Goal: Information Seeking & Learning: Learn about a topic

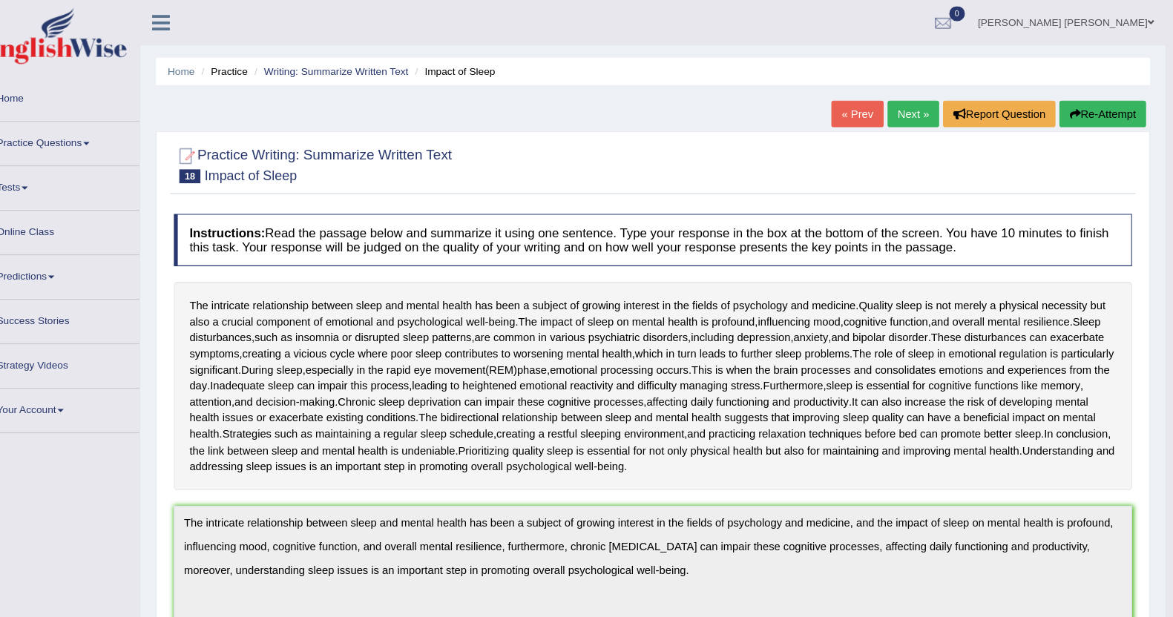
click at [45, 218] on link "Online Class" at bounding box center [85, 218] width 169 height 37
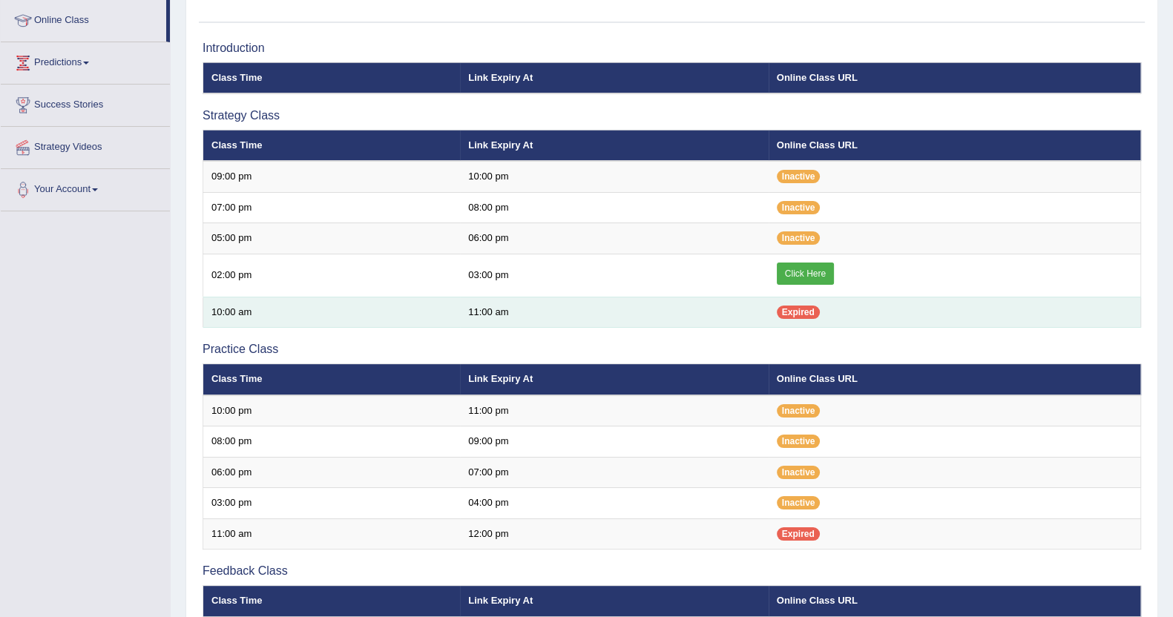
scroll to position [92, 0]
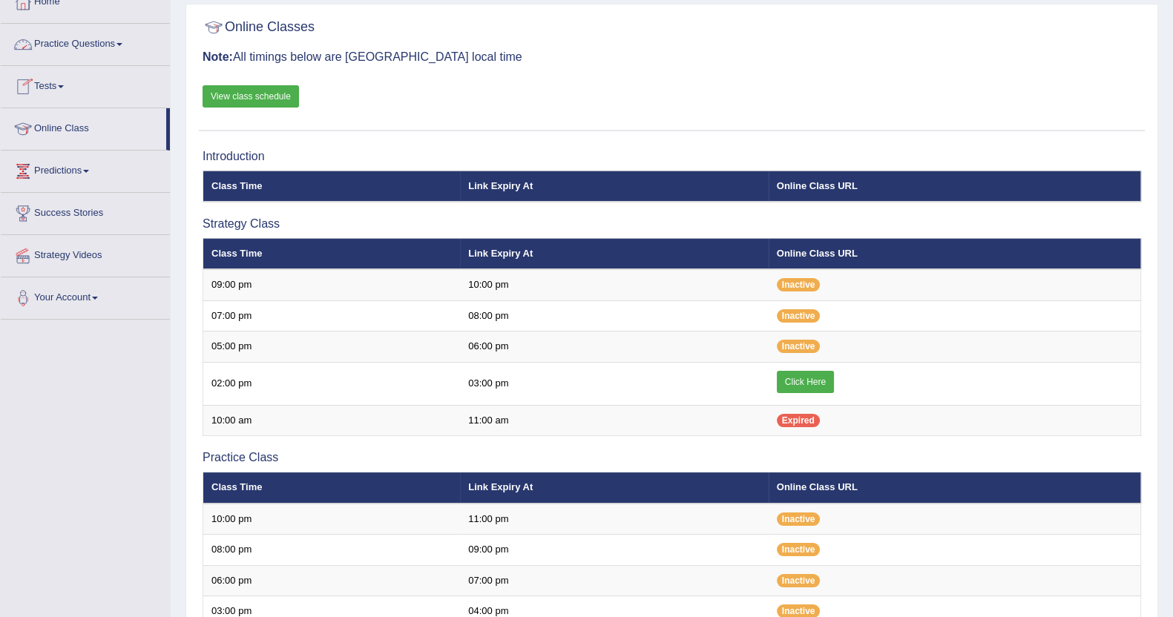
click at [99, 44] on link "Practice Questions" at bounding box center [85, 42] width 169 height 37
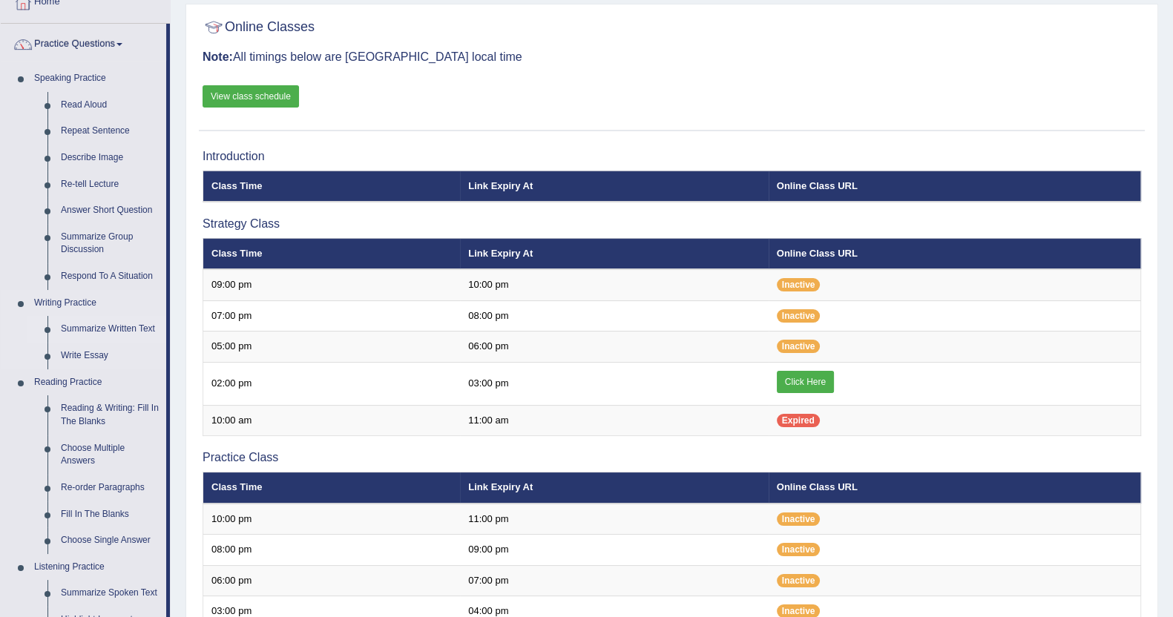
click at [82, 332] on link "Summarize Written Text" at bounding box center [110, 329] width 112 height 27
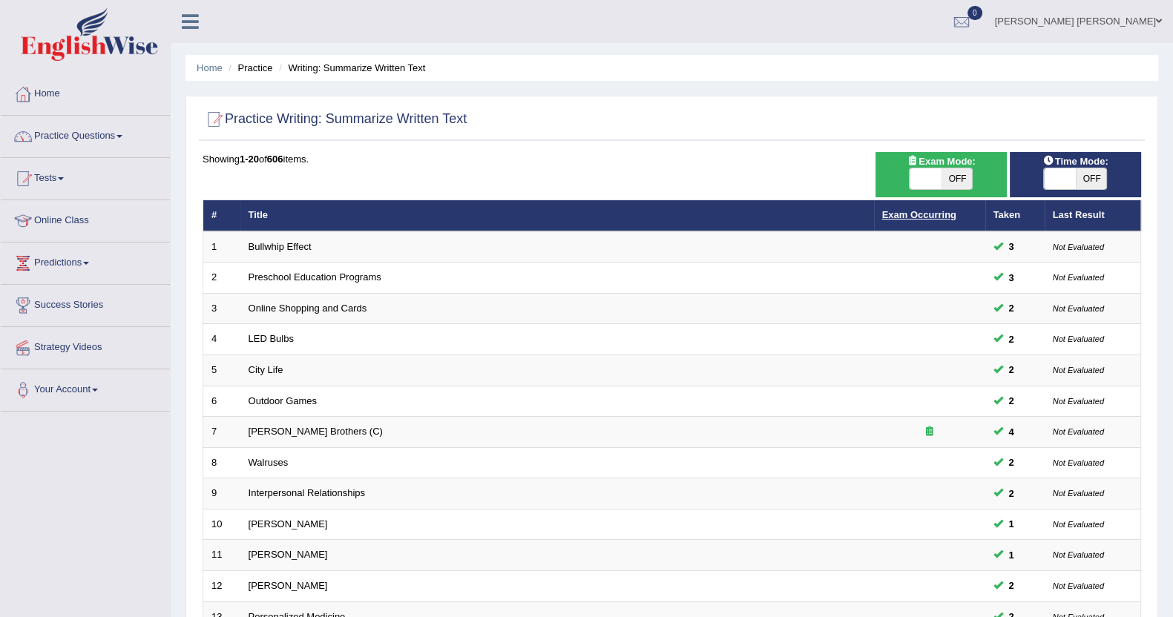
click at [895, 217] on link "Exam Occurring" at bounding box center [919, 214] width 74 height 11
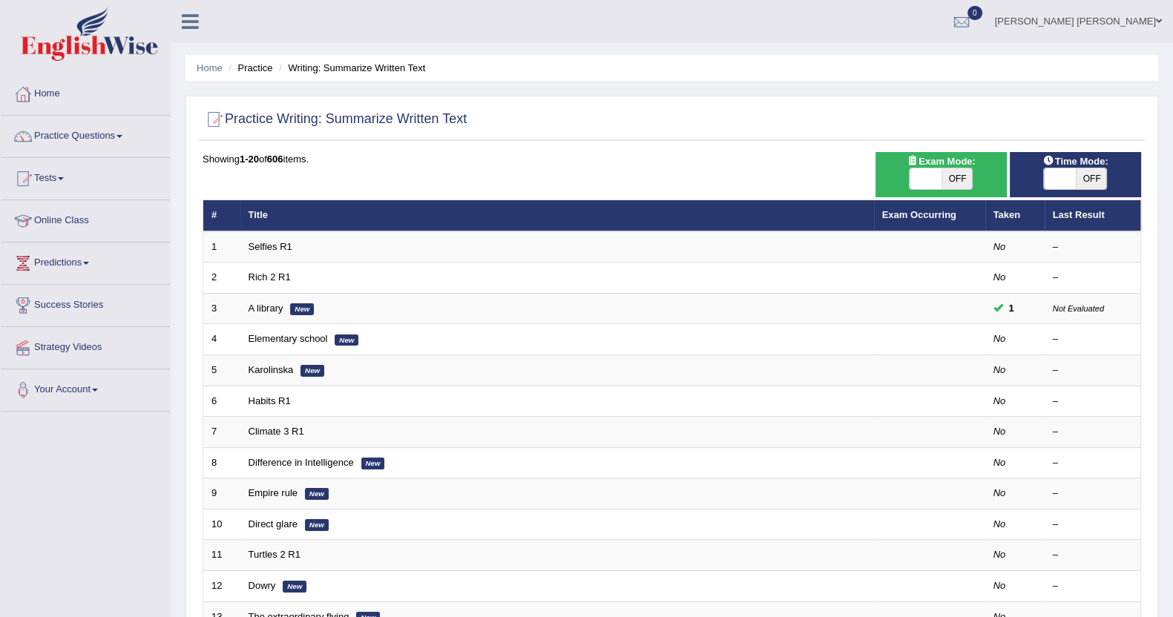
click at [895, 217] on link "Exam Occurring" at bounding box center [919, 214] width 74 height 11
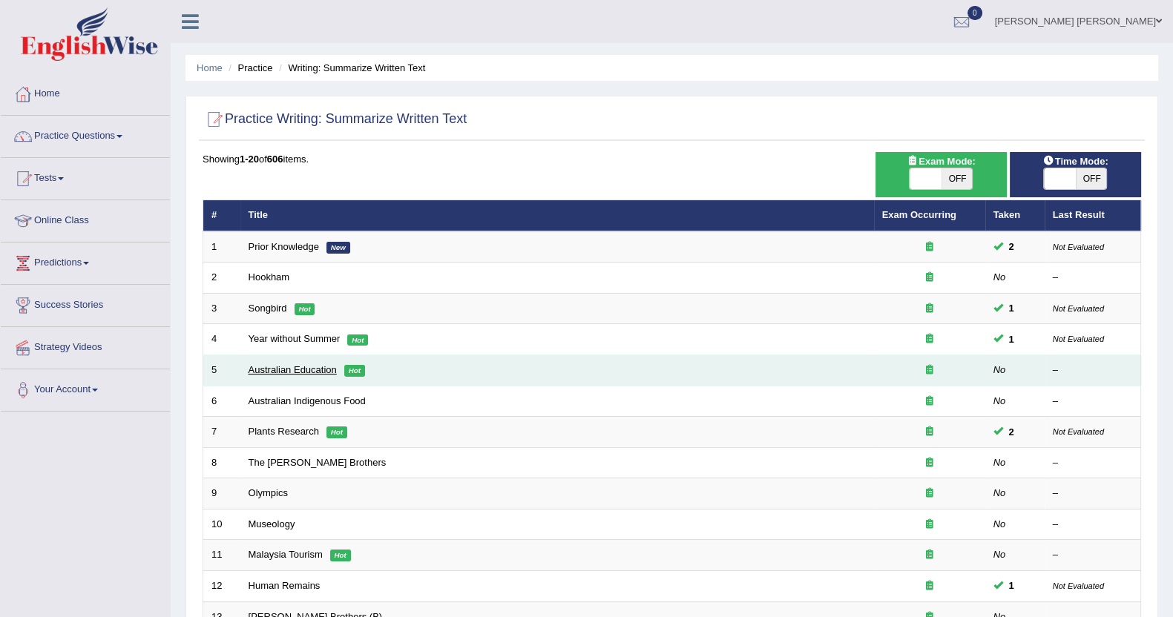
click at [298, 368] on link "Australian Education" at bounding box center [293, 369] width 88 height 11
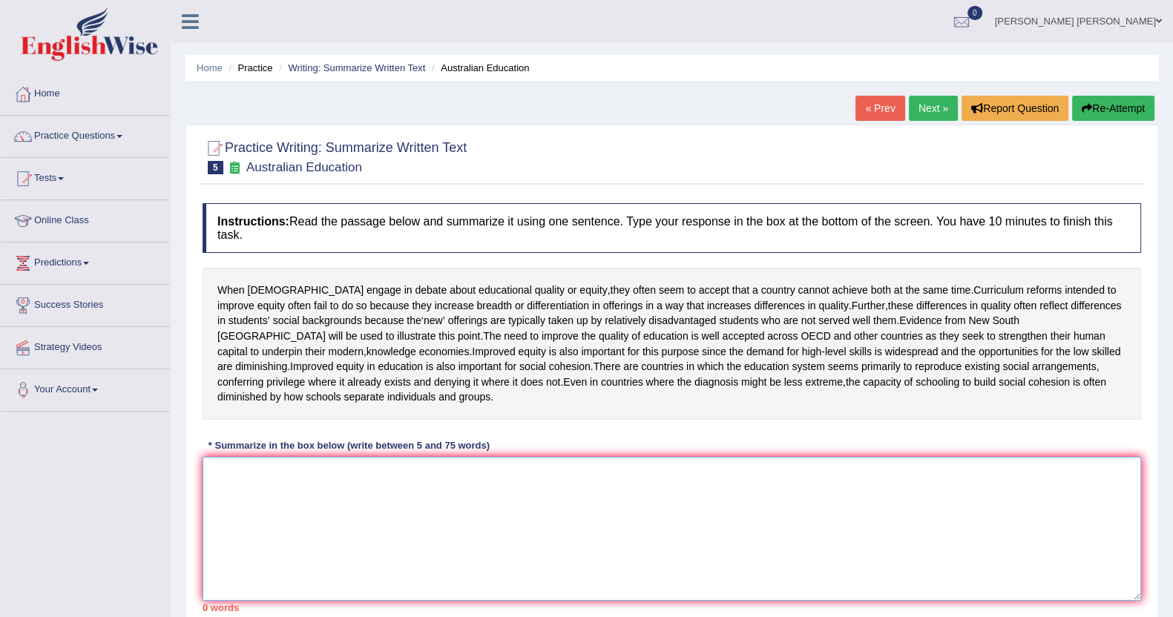
click at [427, 567] on textarea at bounding box center [672, 529] width 939 height 144
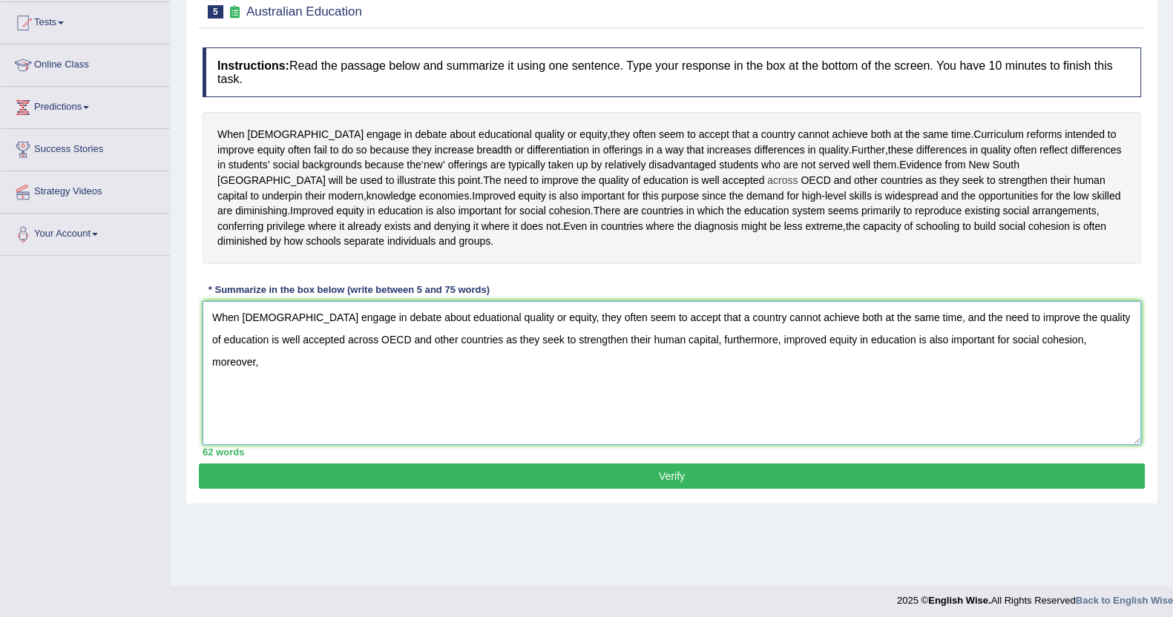
scroll to position [162, 0]
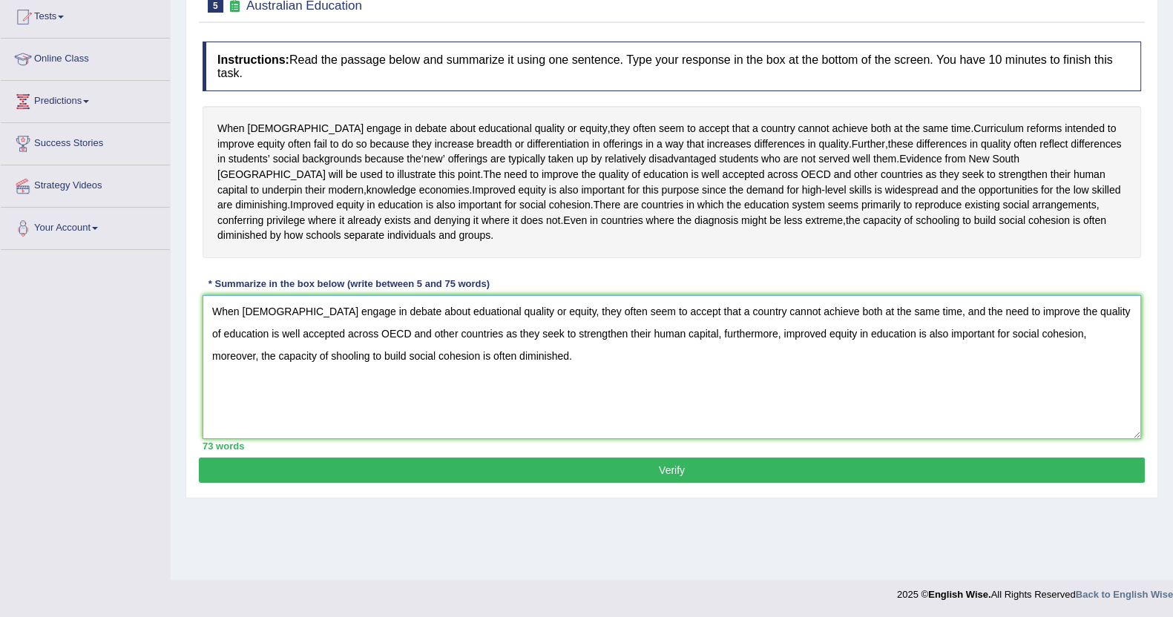
type textarea "When Australians engage in debate about eduational quality or equity, they ofte…"
click at [646, 483] on button "Verify" at bounding box center [672, 470] width 946 height 25
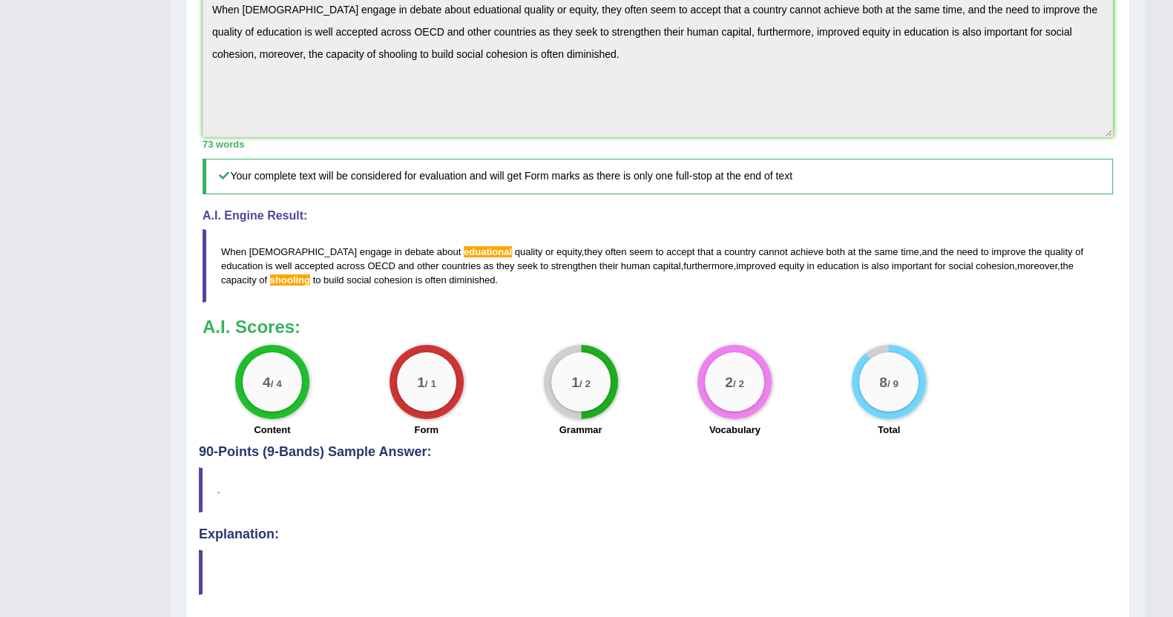
scroll to position [0, 0]
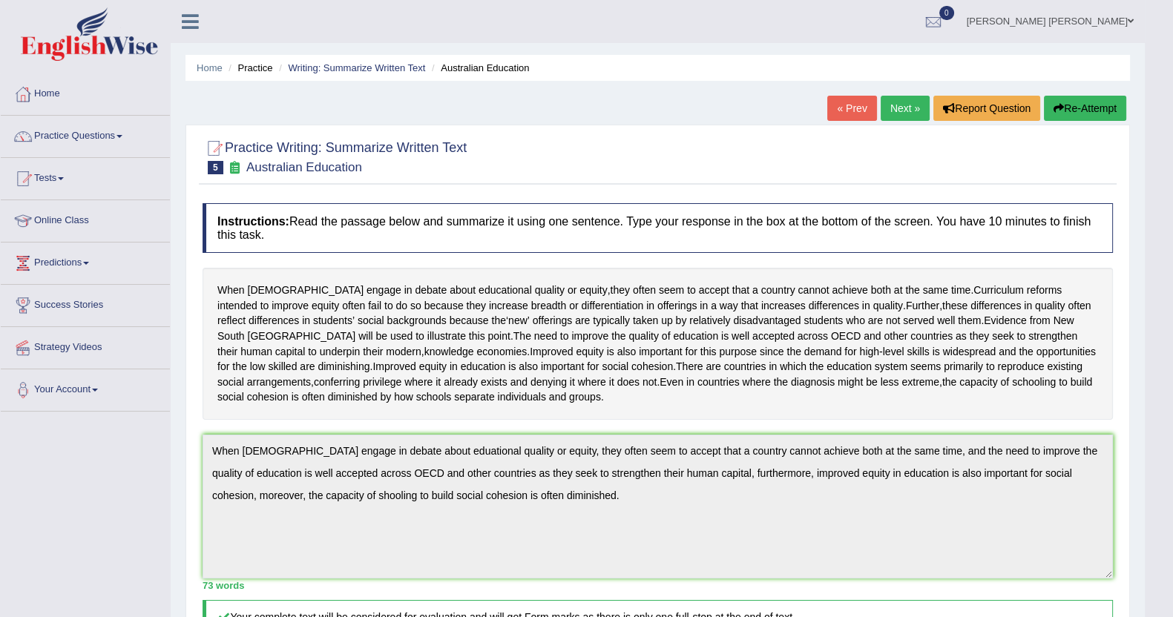
click at [883, 103] on link "Next »" at bounding box center [905, 108] width 49 height 25
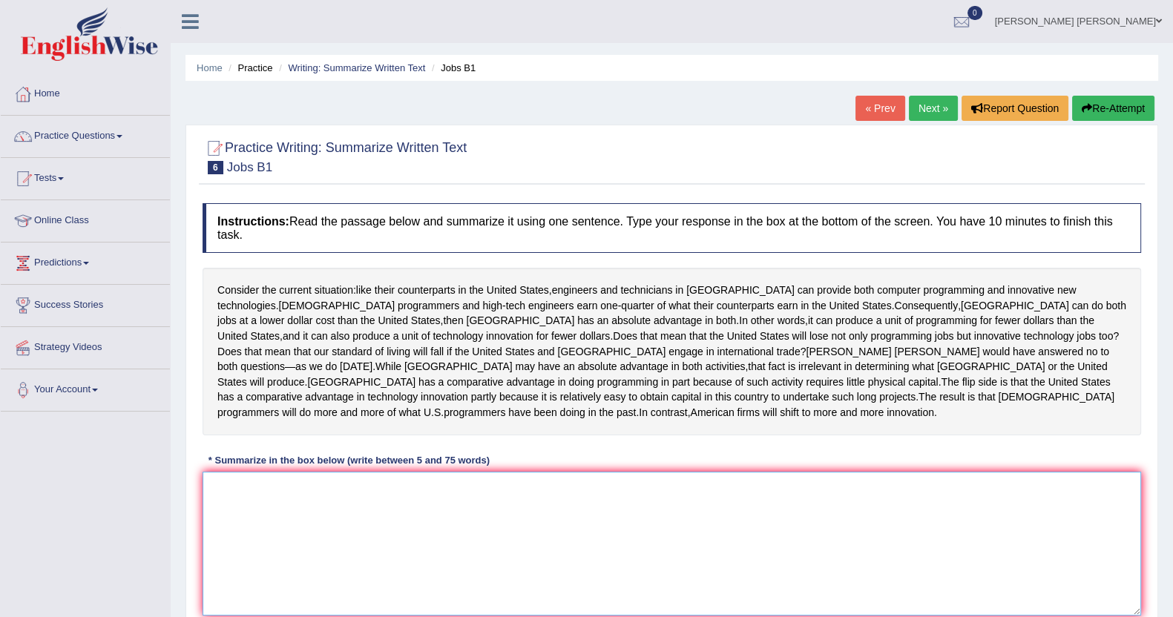
click at [384, 546] on textarea at bounding box center [672, 544] width 939 height 144
type textarea "c"
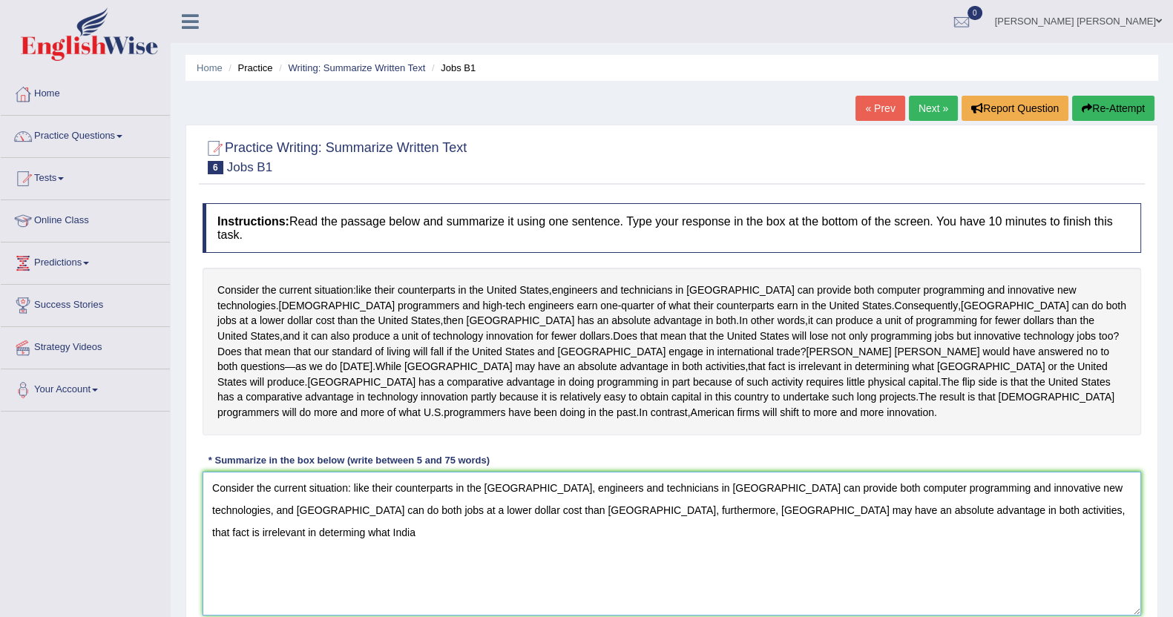
click at [700, 504] on textarea "Consider the current situation: like their counterparts in the United States, e…" at bounding box center [672, 544] width 939 height 144
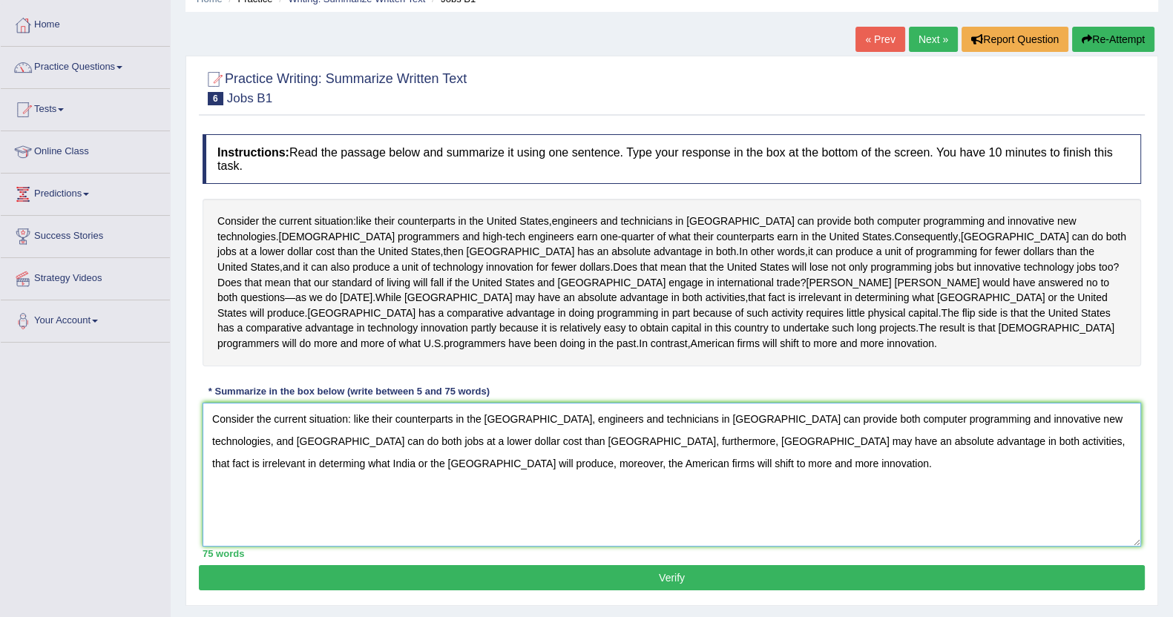
scroll to position [72, 0]
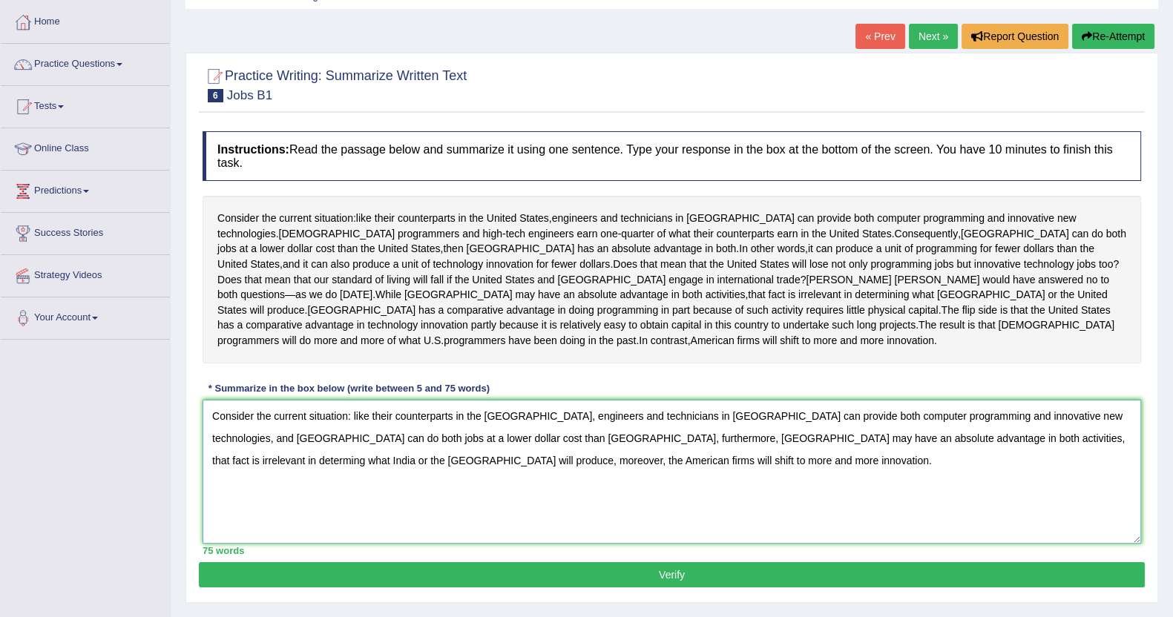
click at [339, 478] on textarea "Consider the current situation: like their counterparts in the United States, e…" at bounding box center [672, 472] width 939 height 144
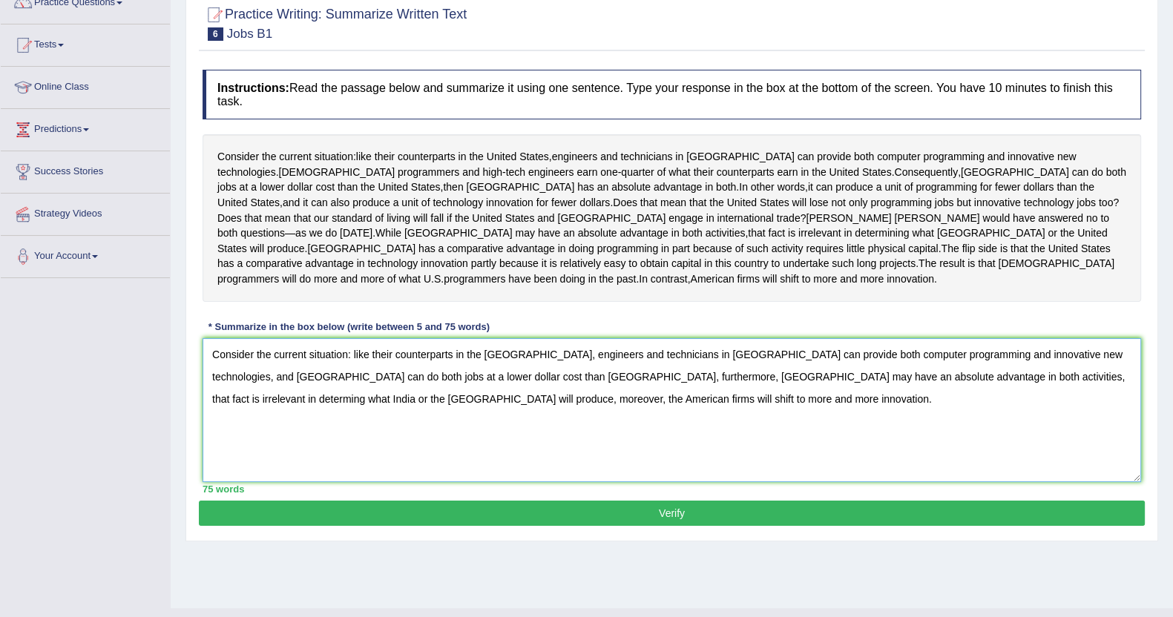
scroll to position [162, 0]
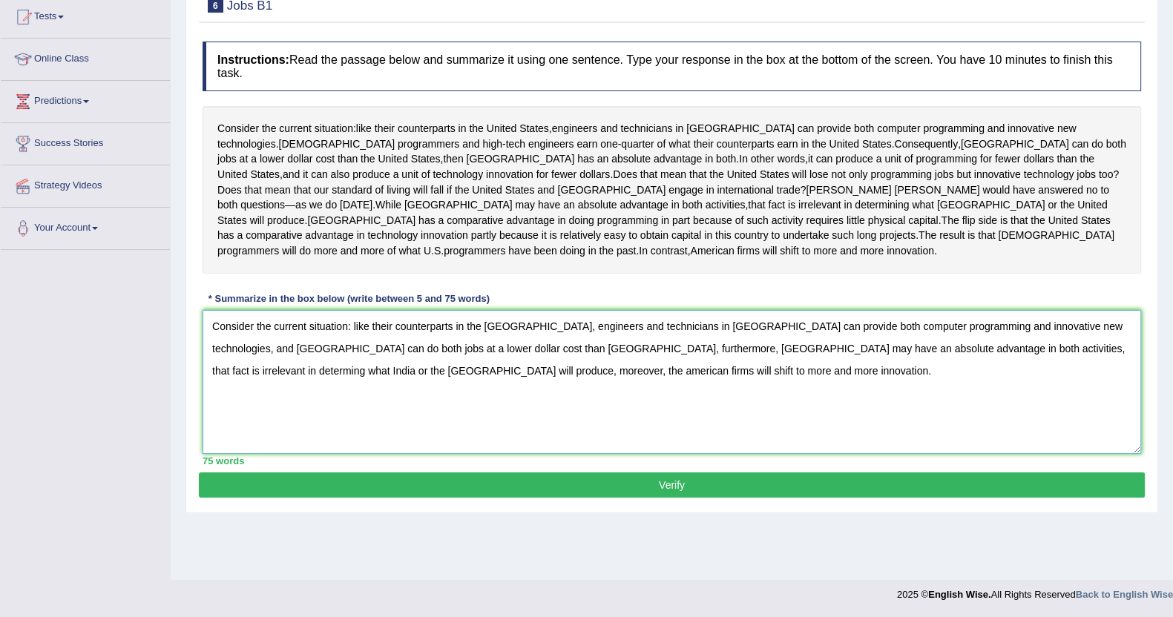
type textarea "Consider the current situation: like their counterparts in the [GEOGRAPHIC_DATA…"
click at [663, 494] on button "Verify" at bounding box center [672, 485] width 946 height 25
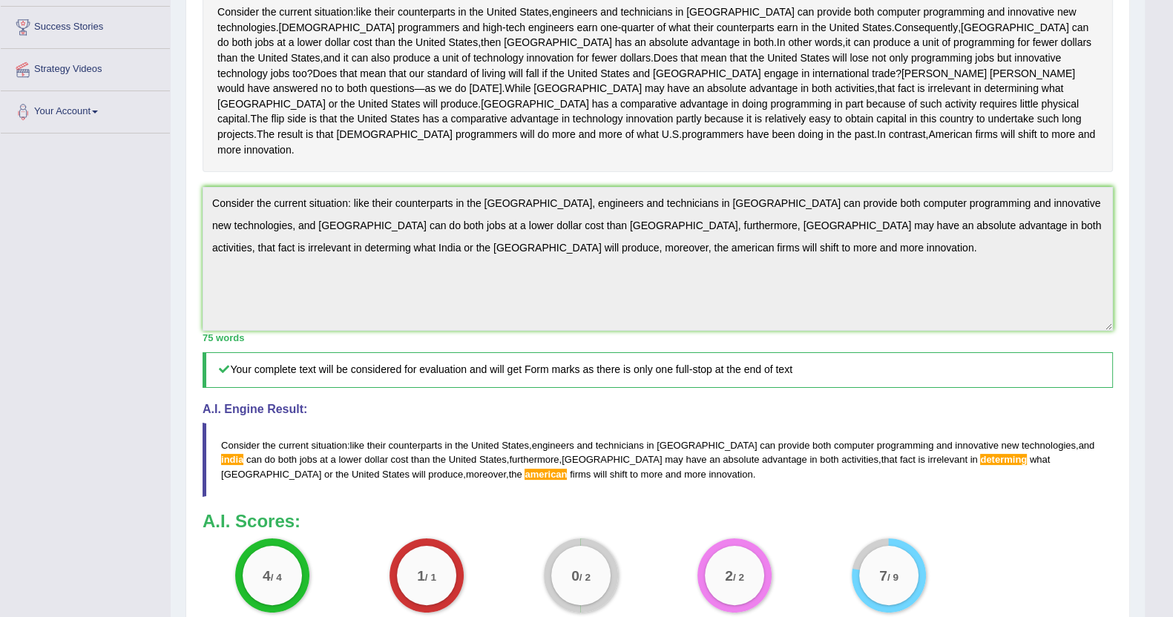
scroll to position [0, 0]
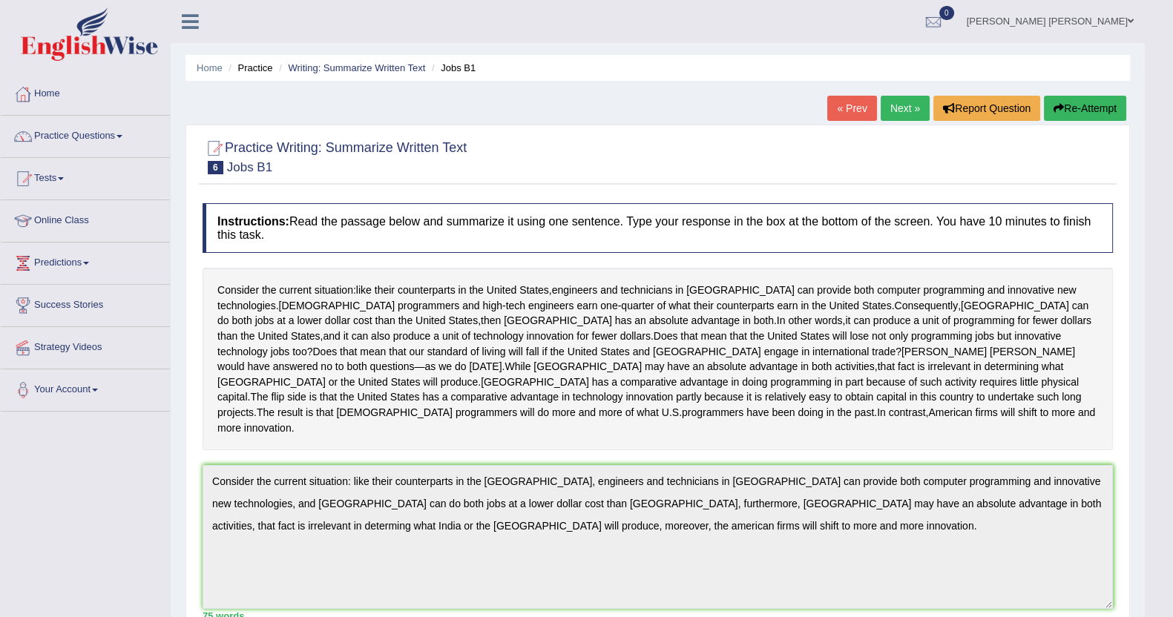
click at [1083, 98] on button "Re-Attempt" at bounding box center [1085, 108] width 82 height 25
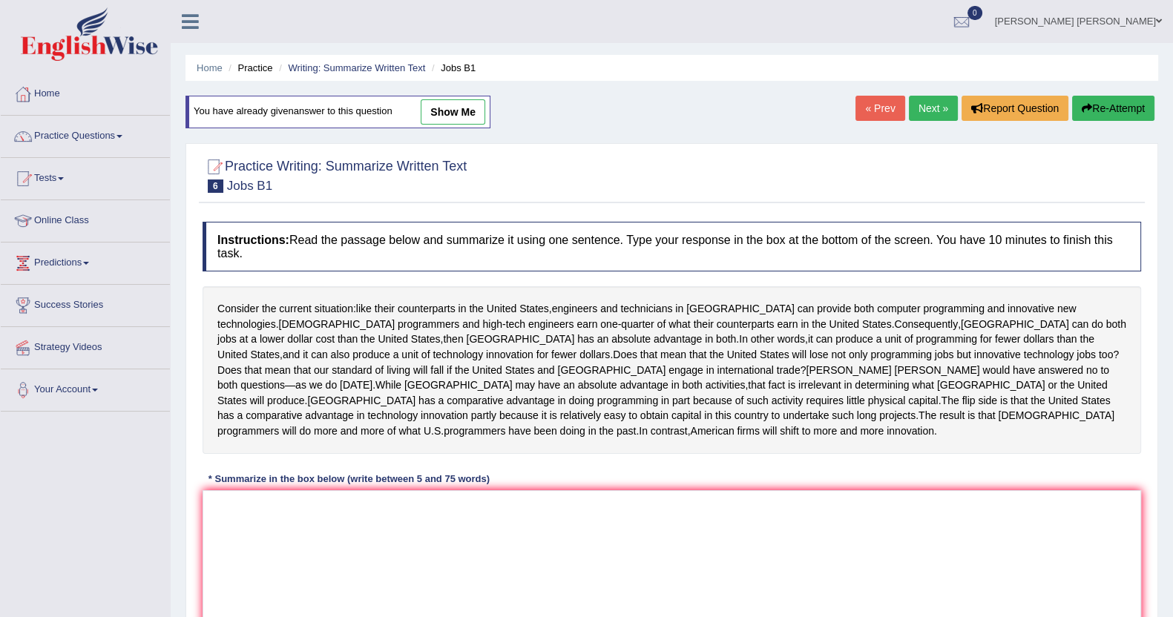
scroll to position [92, 0]
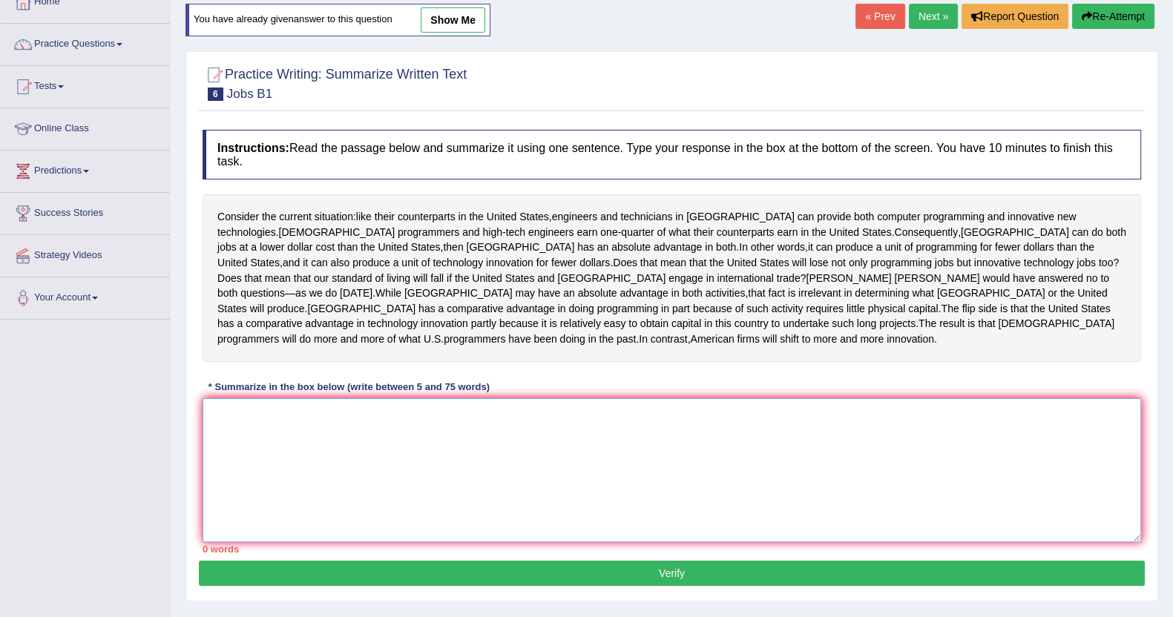
paste textarea "Consider the current situation: like their counterparts in the [GEOGRAPHIC_DATA…"
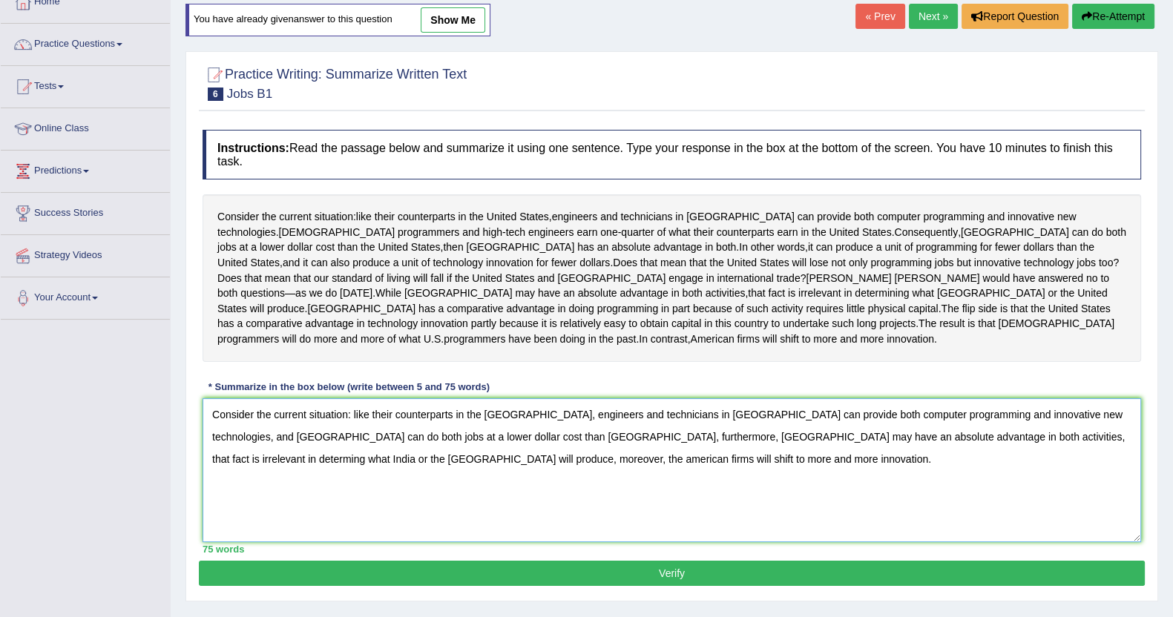
click at [1095, 422] on textarea "Consider the current situation: like their counterparts in the [GEOGRAPHIC_DATA…" at bounding box center [672, 471] width 939 height 144
click at [965, 454] on textarea "Consider the current situation: like their counterparts in the [GEOGRAPHIC_DATA…" at bounding box center [672, 471] width 939 height 144
type textarea "Consider the current situation: like their counterparts in the [GEOGRAPHIC_DATA…"
click at [816, 586] on button "Verify" at bounding box center [672, 573] width 946 height 25
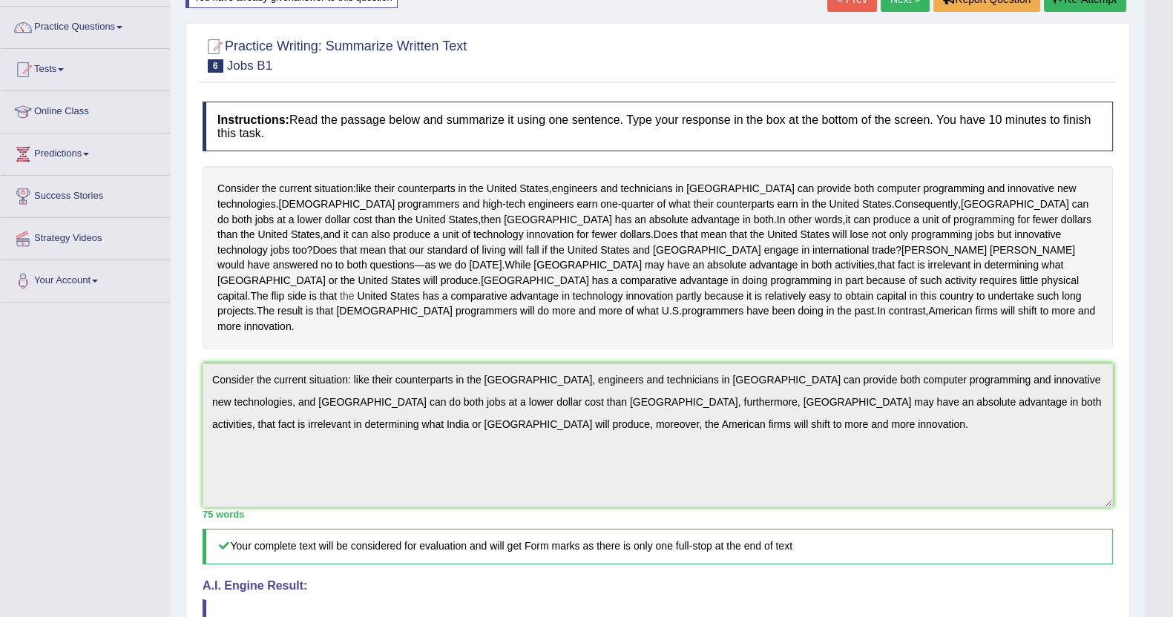
scroll to position [0, 0]
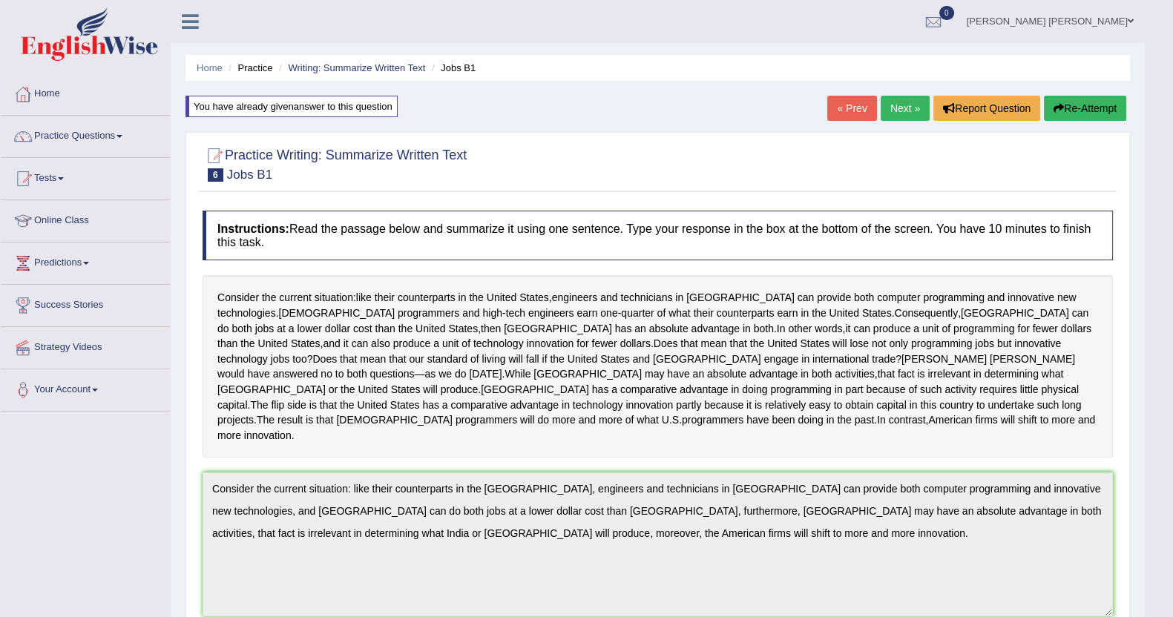
click at [899, 106] on link "Next »" at bounding box center [905, 108] width 49 height 25
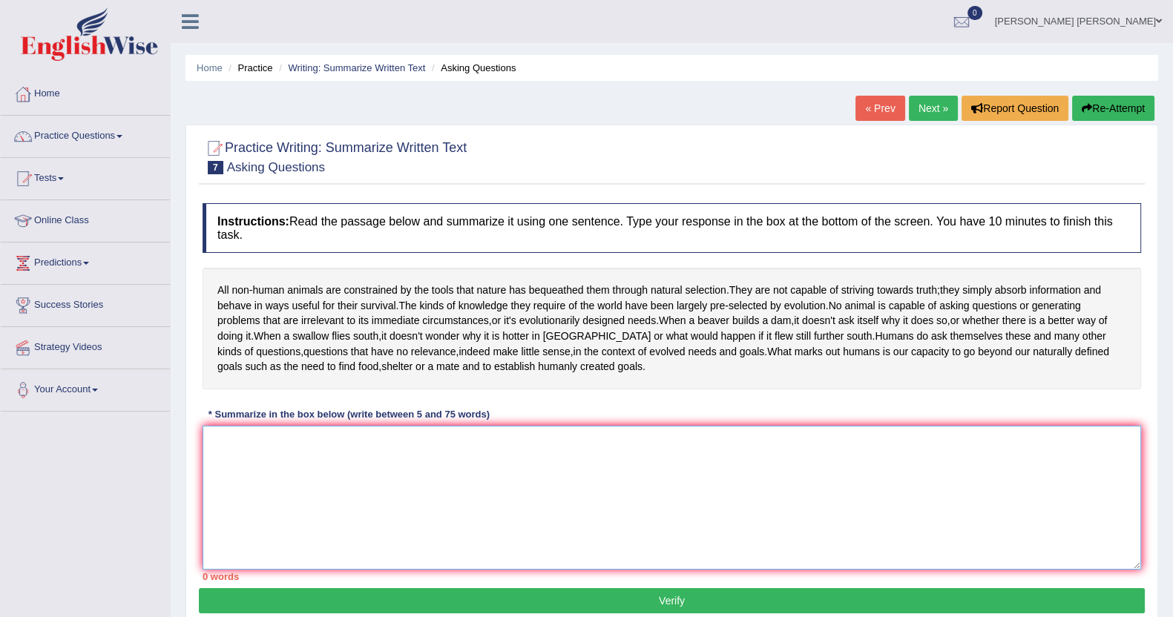
click at [496, 484] on textarea at bounding box center [672, 498] width 939 height 144
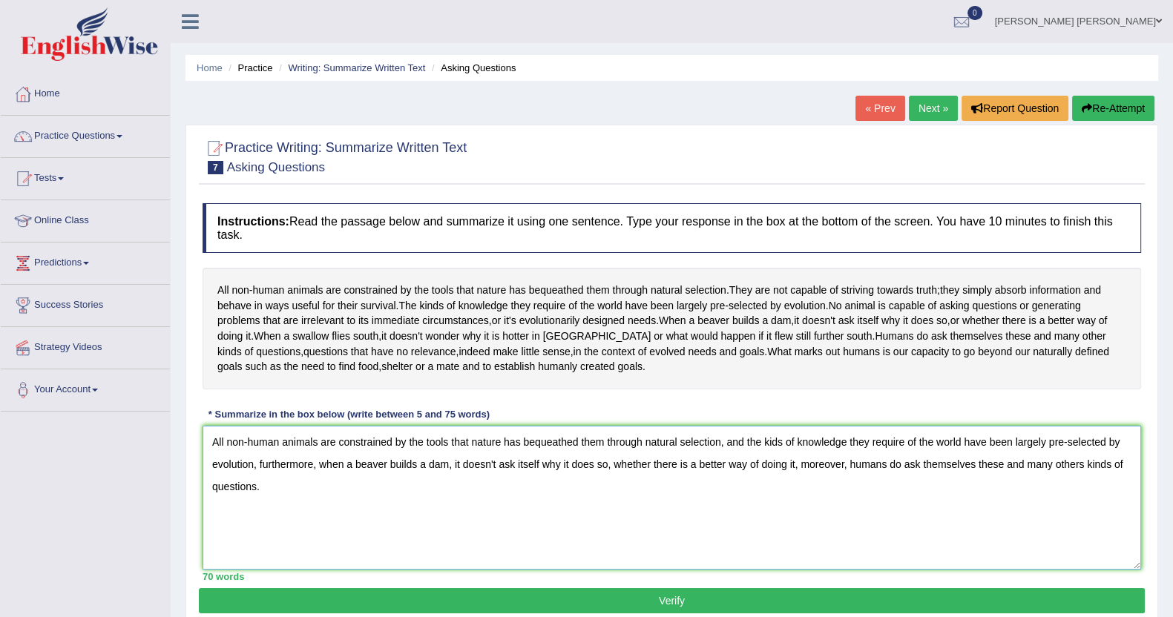
type textarea "All non-human animals are constrained by the tools that nature has bequeathed t…"
click at [767, 607] on button "Verify" at bounding box center [672, 601] width 946 height 25
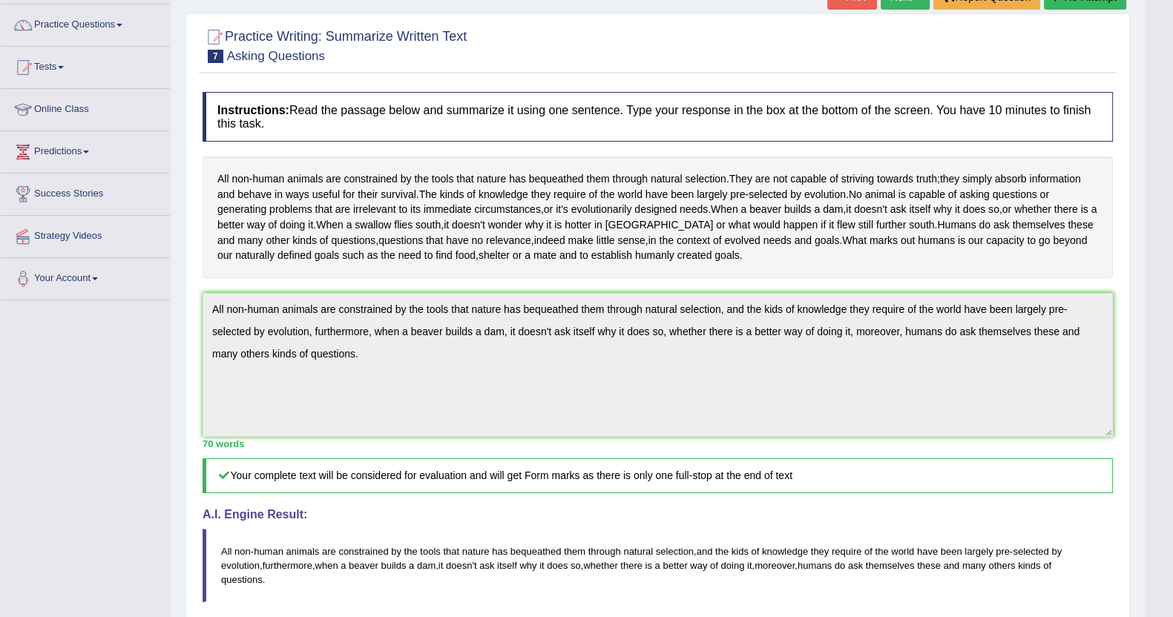
scroll to position [92, 0]
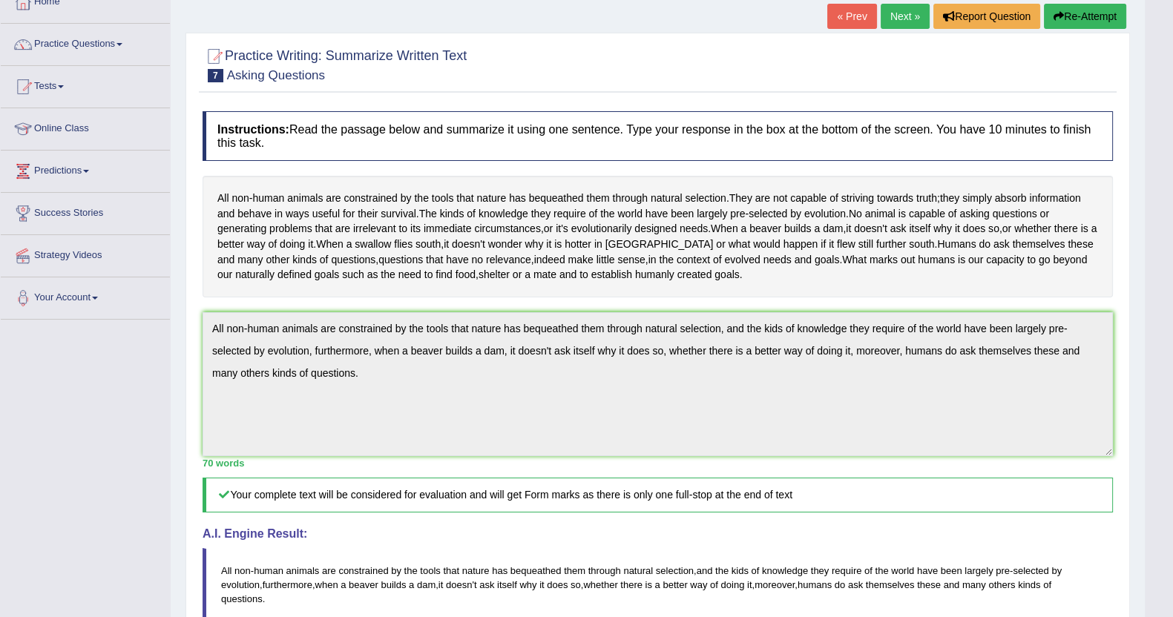
click at [901, 16] on link "Next »" at bounding box center [905, 16] width 49 height 25
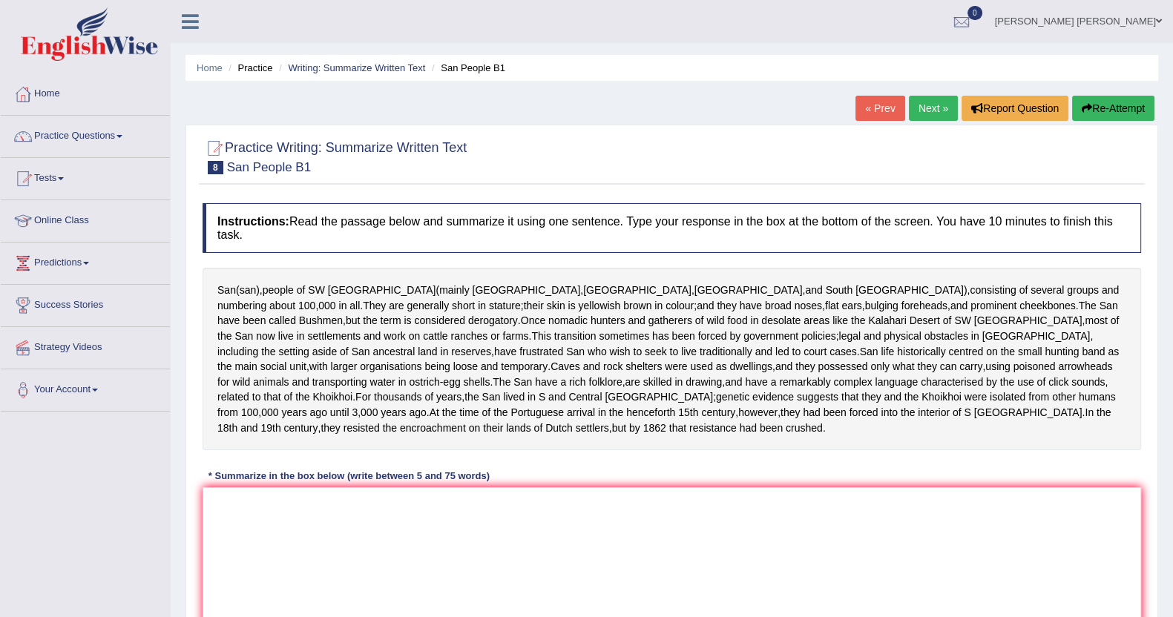
click at [936, 105] on link "Next »" at bounding box center [933, 108] width 49 height 25
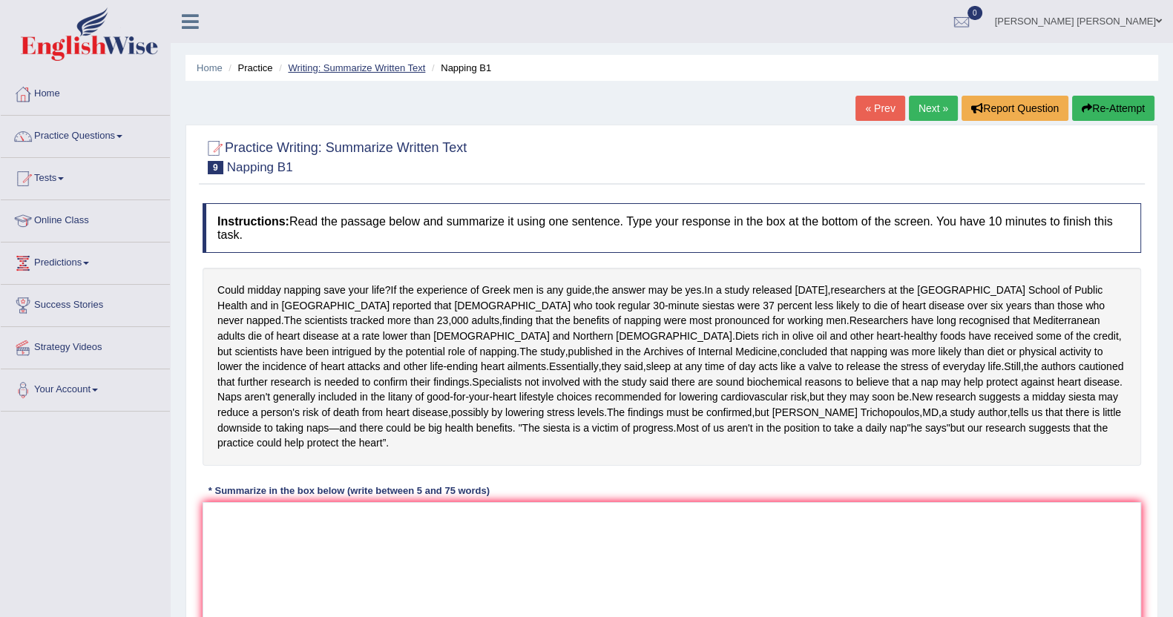
click at [393, 66] on link "Writing: Summarize Written Text" at bounding box center [356, 67] width 137 height 11
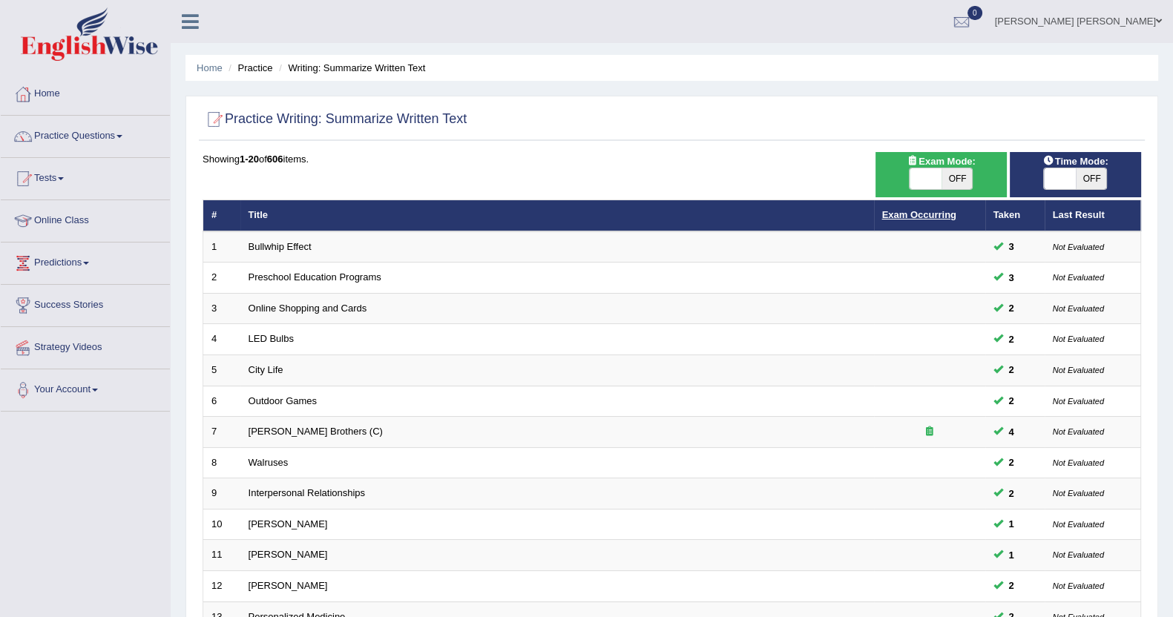
click at [898, 209] on link "Exam Occurring" at bounding box center [919, 214] width 74 height 11
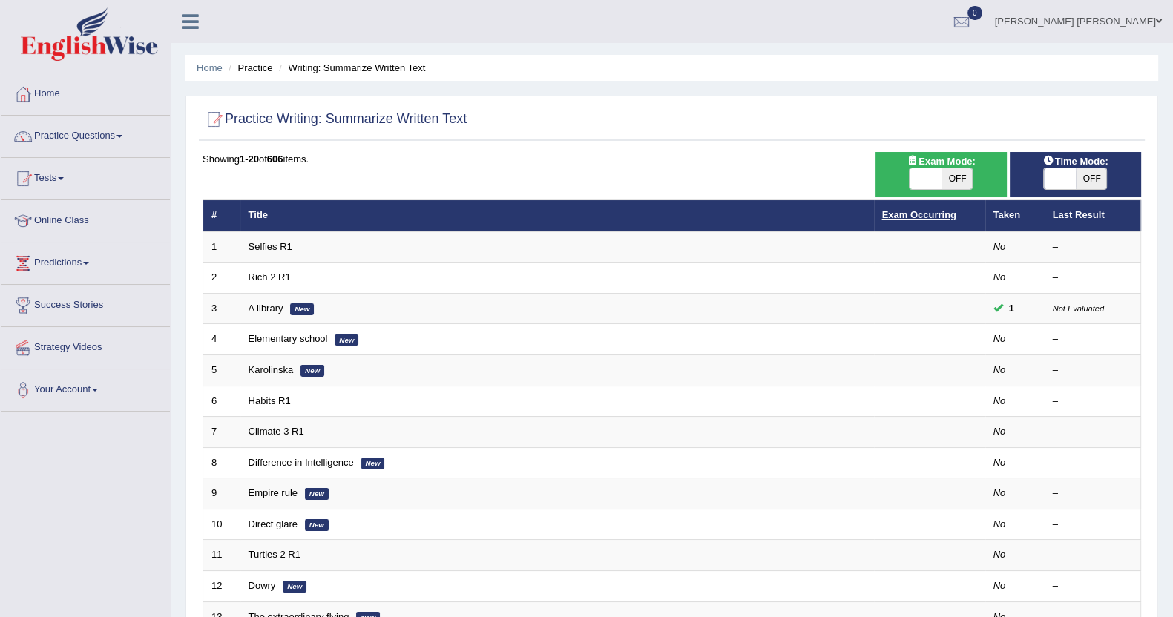
click at [917, 220] on link "Exam Occurring" at bounding box center [919, 214] width 74 height 11
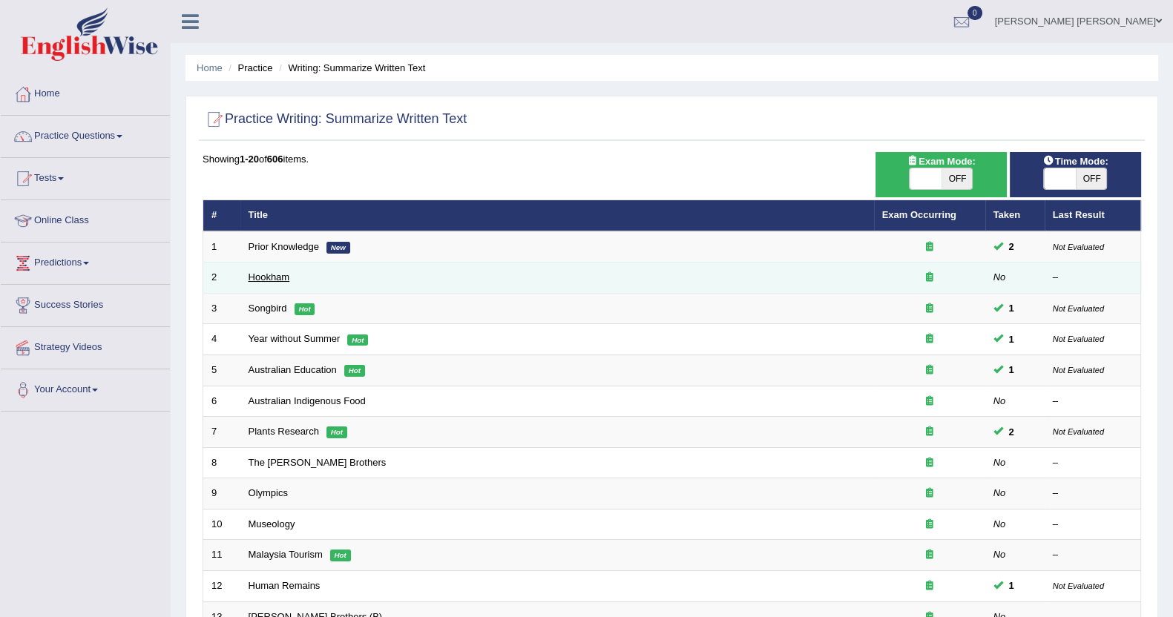
click at [284, 280] on link "Hookham" at bounding box center [270, 277] width 42 height 11
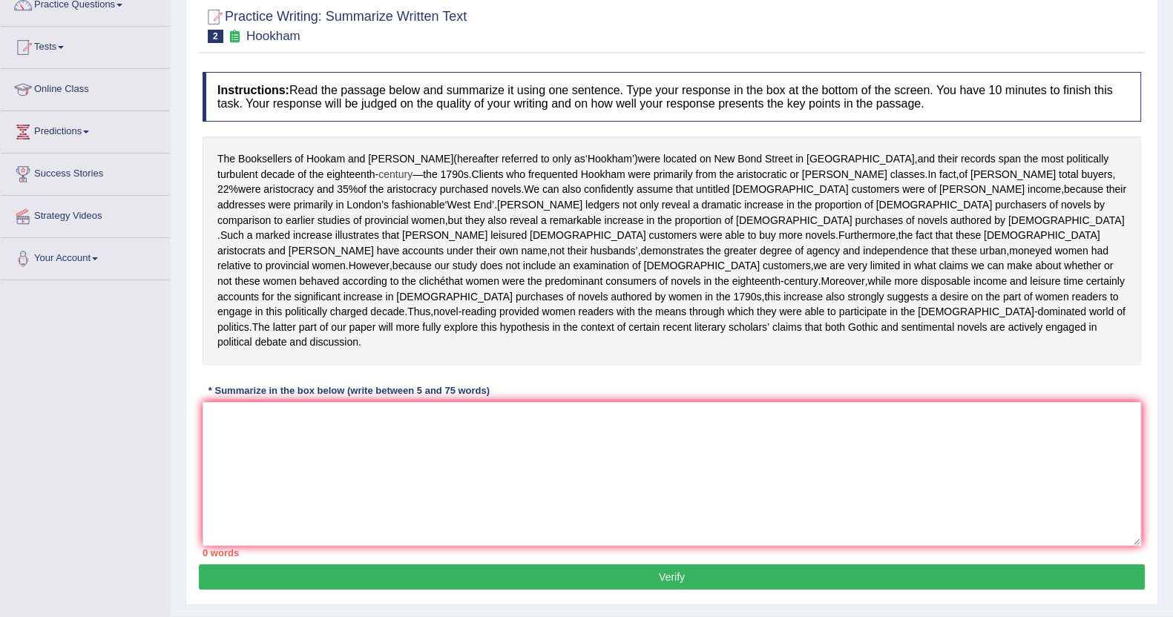
scroll to position [182, 0]
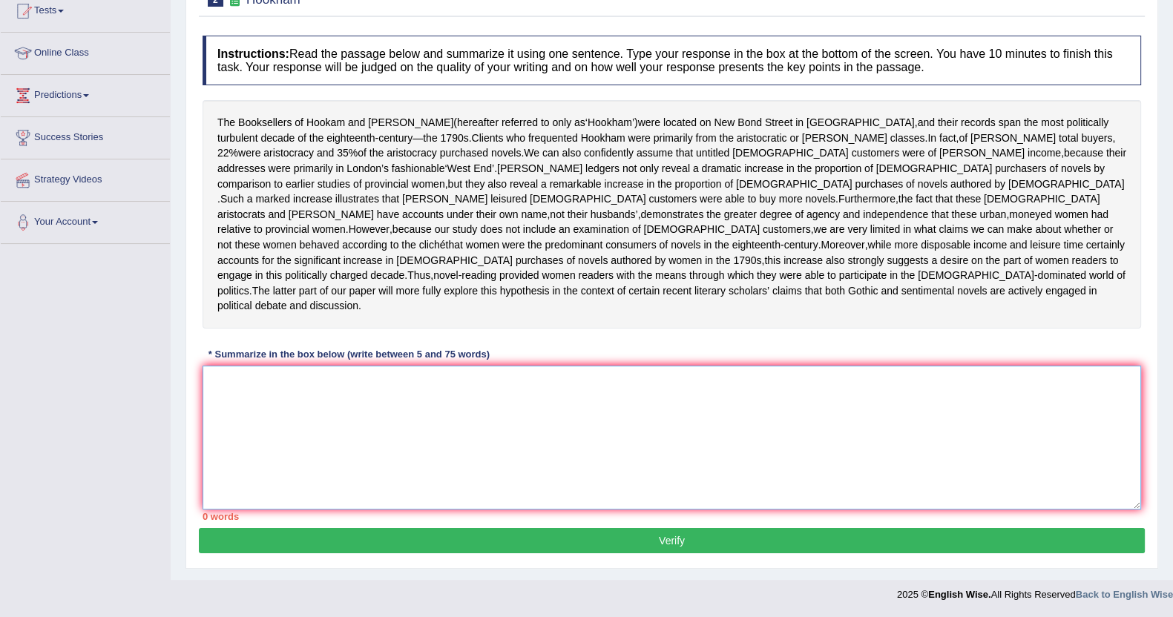
click at [366, 409] on textarea at bounding box center [672, 438] width 939 height 144
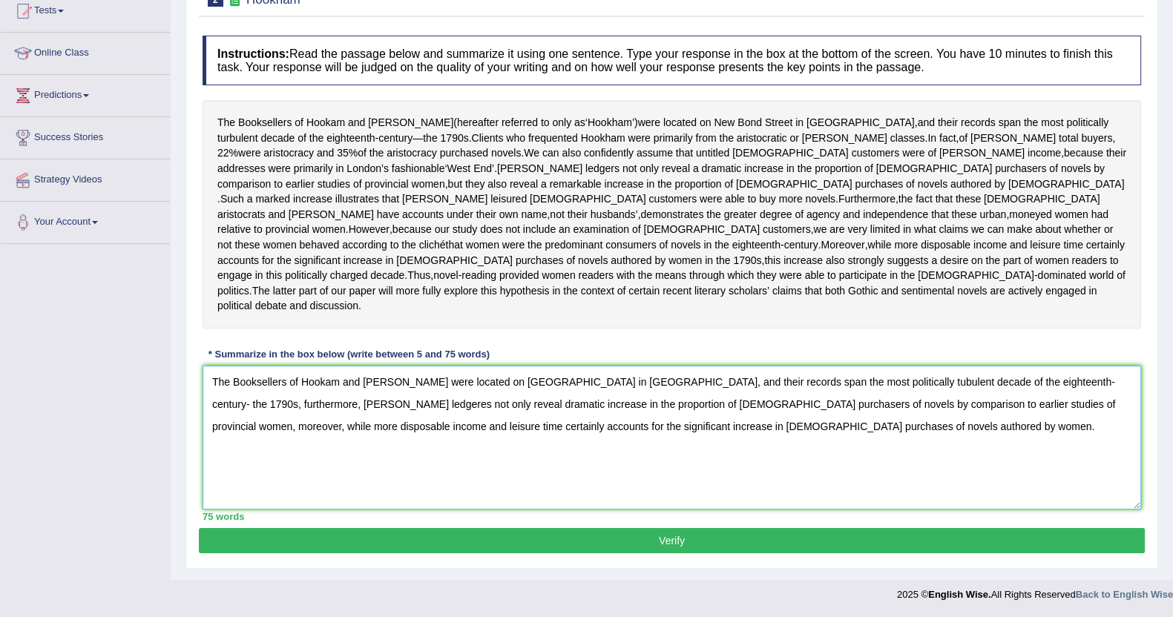
type textarea "The Booksellers of Hookam and Carpenter were located on New Bond Street in Lond…"
click at [1024, 545] on button "Verify" at bounding box center [672, 540] width 946 height 25
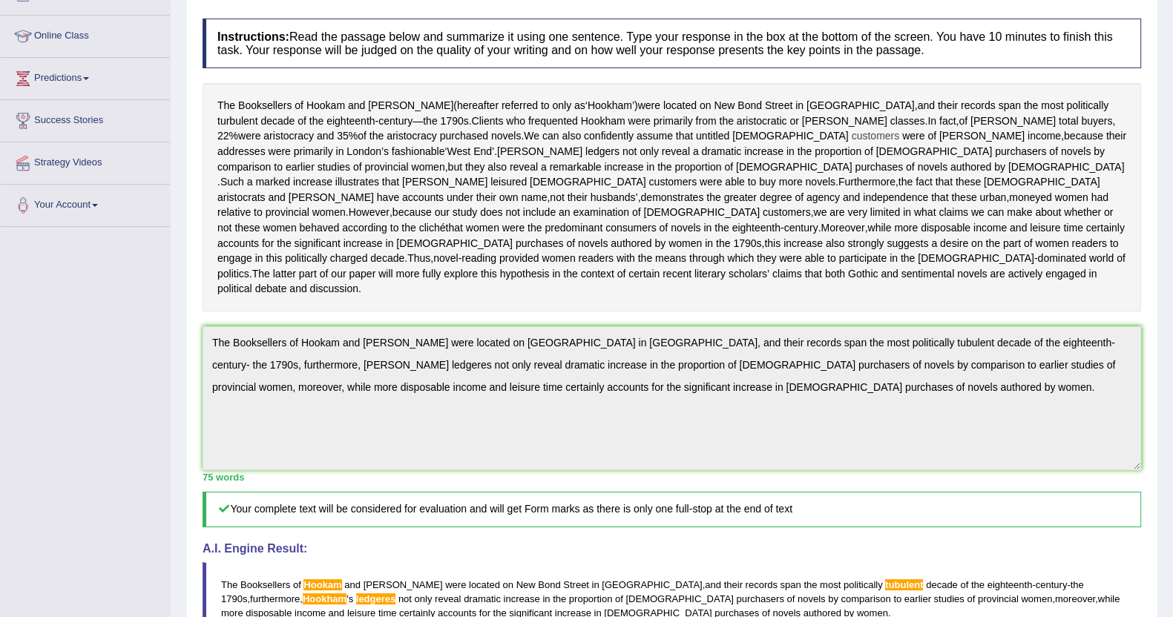
scroll to position [0, 0]
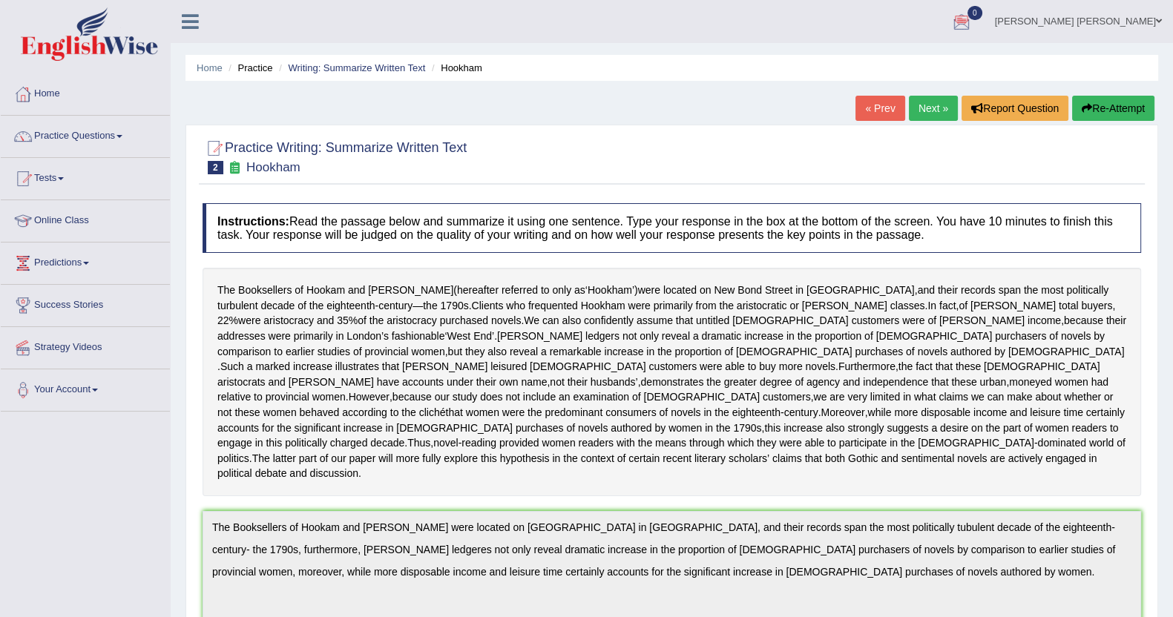
click at [920, 106] on link "Next »" at bounding box center [933, 108] width 49 height 25
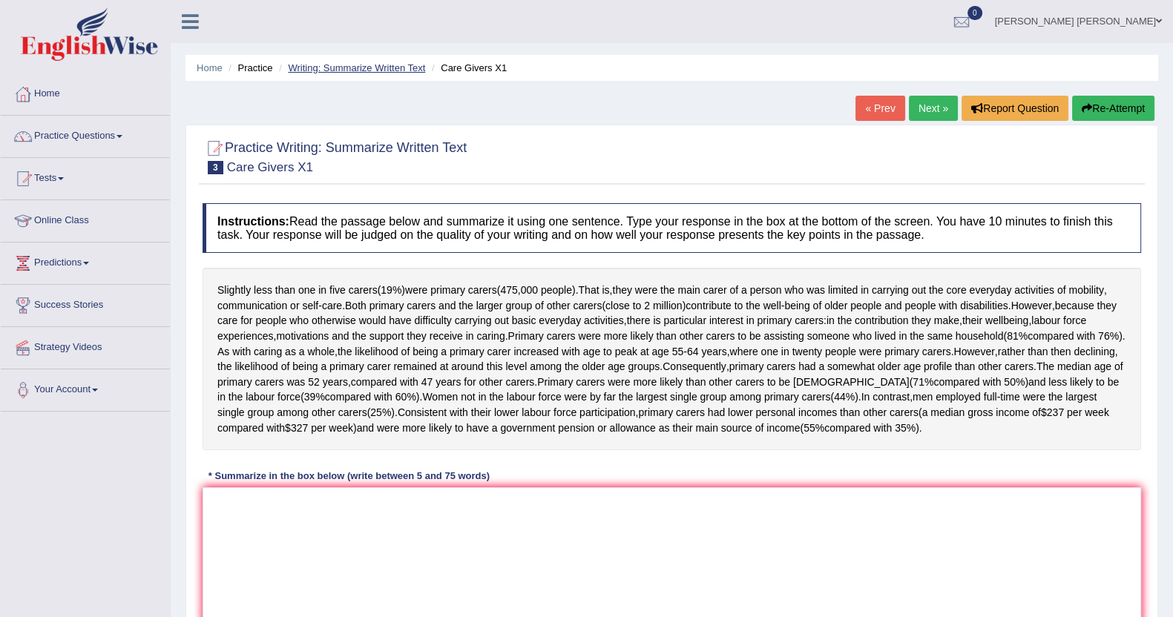
click at [404, 69] on link "Writing: Summarize Written Text" at bounding box center [356, 67] width 137 height 11
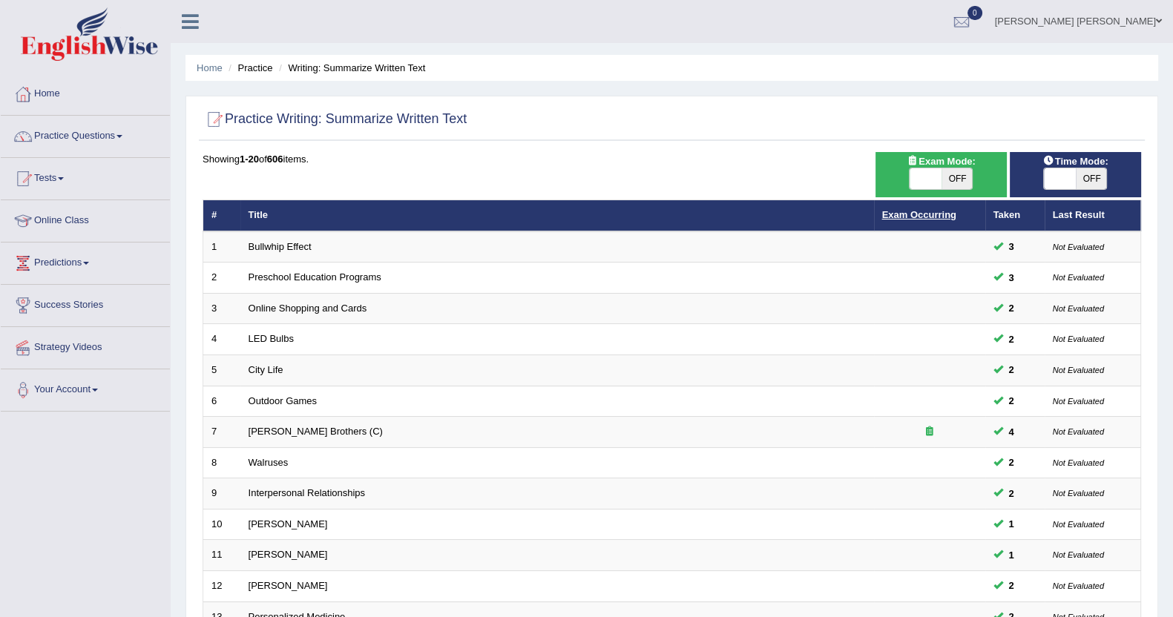
click at [935, 214] on link "Exam Occurring" at bounding box center [919, 214] width 74 height 11
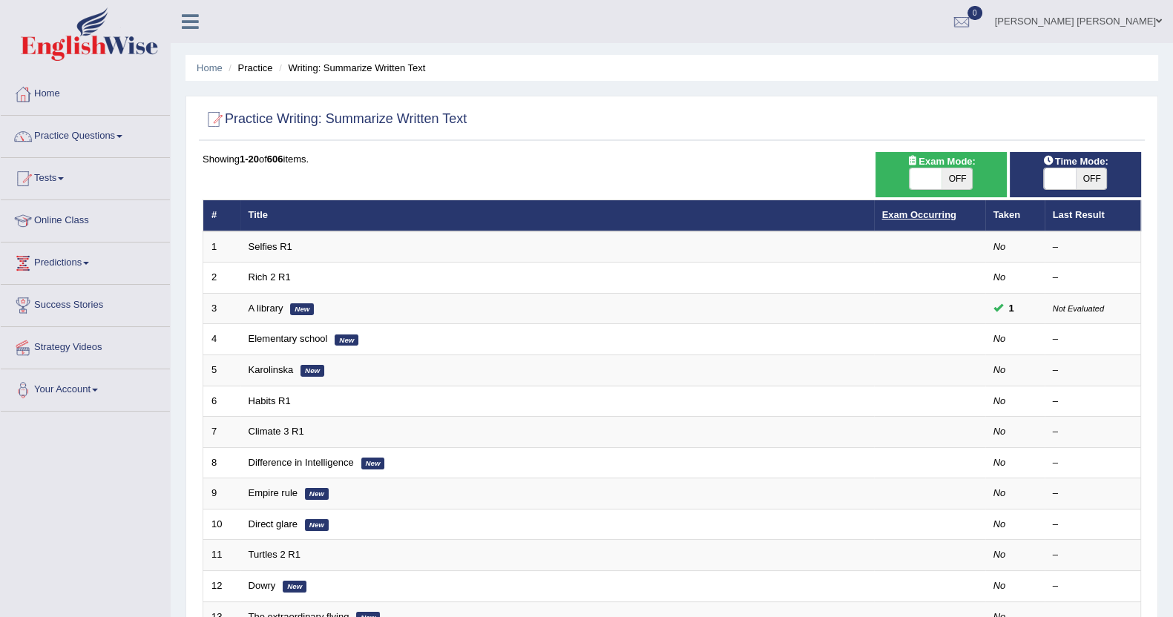
drag, startPoint x: 0, startPoint y: 0, endPoint x: 935, endPoint y: 214, distance: 959.2
click at [935, 214] on link "Exam Occurring" at bounding box center [919, 214] width 74 height 11
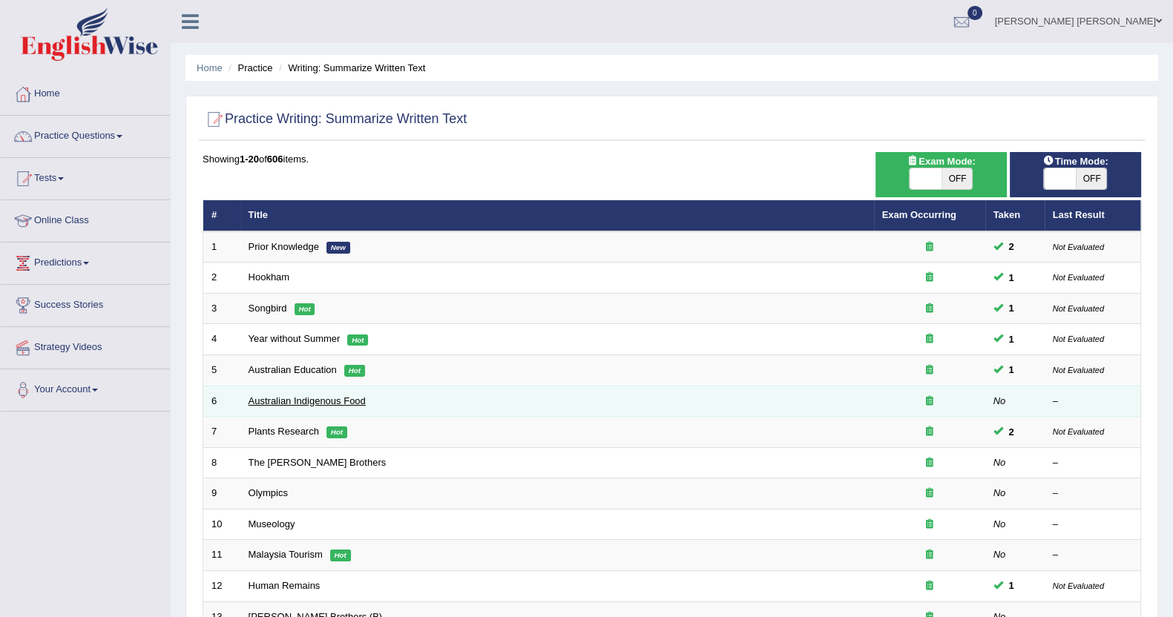
click at [335, 397] on link "Australian Indigenous Food" at bounding box center [307, 401] width 117 height 11
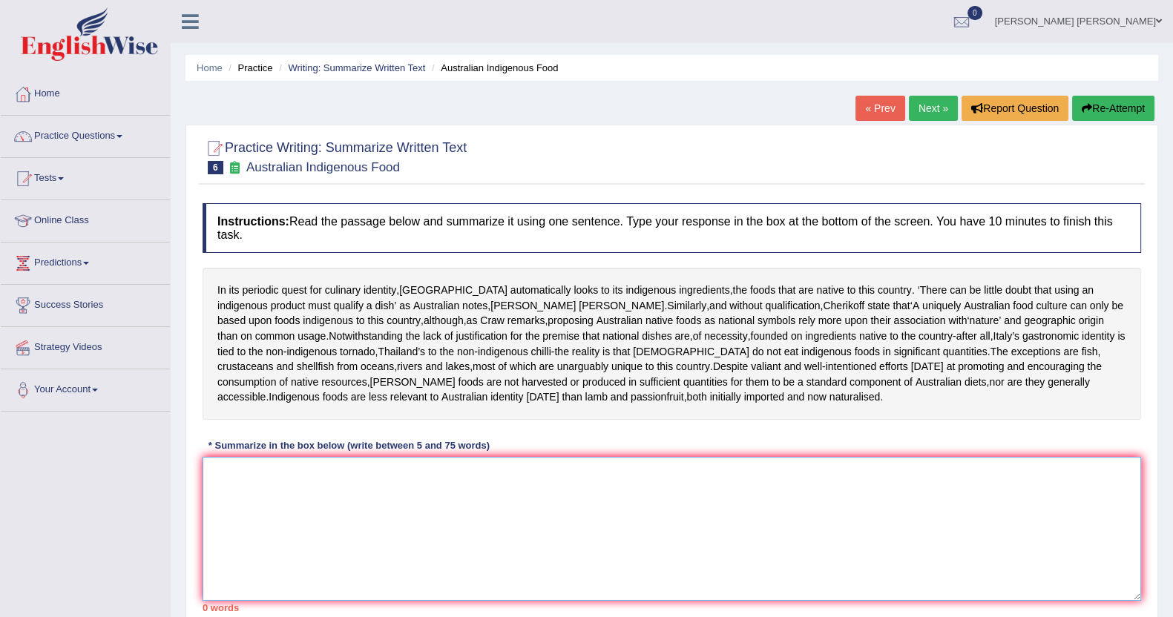
click at [356, 504] on textarea at bounding box center [672, 529] width 939 height 144
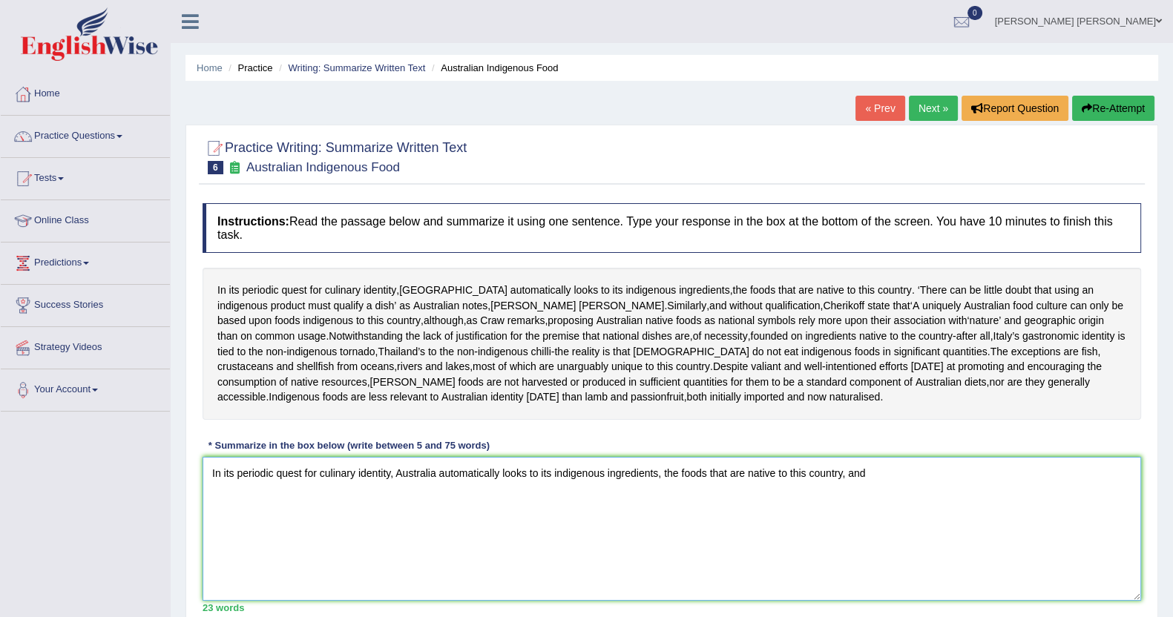
click at [1015, 498] on textarea "In its periodic quest for culinary identity, Australia automatically looks to i…" at bounding box center [672, 529] width 939 height 144
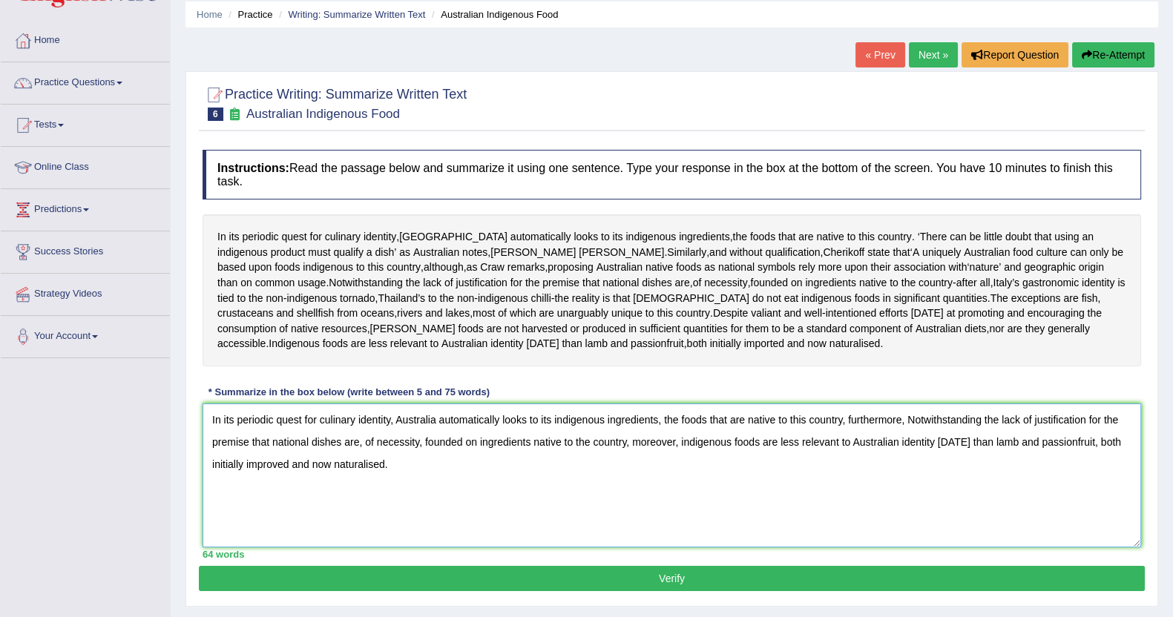
scroll to position [92, 0]
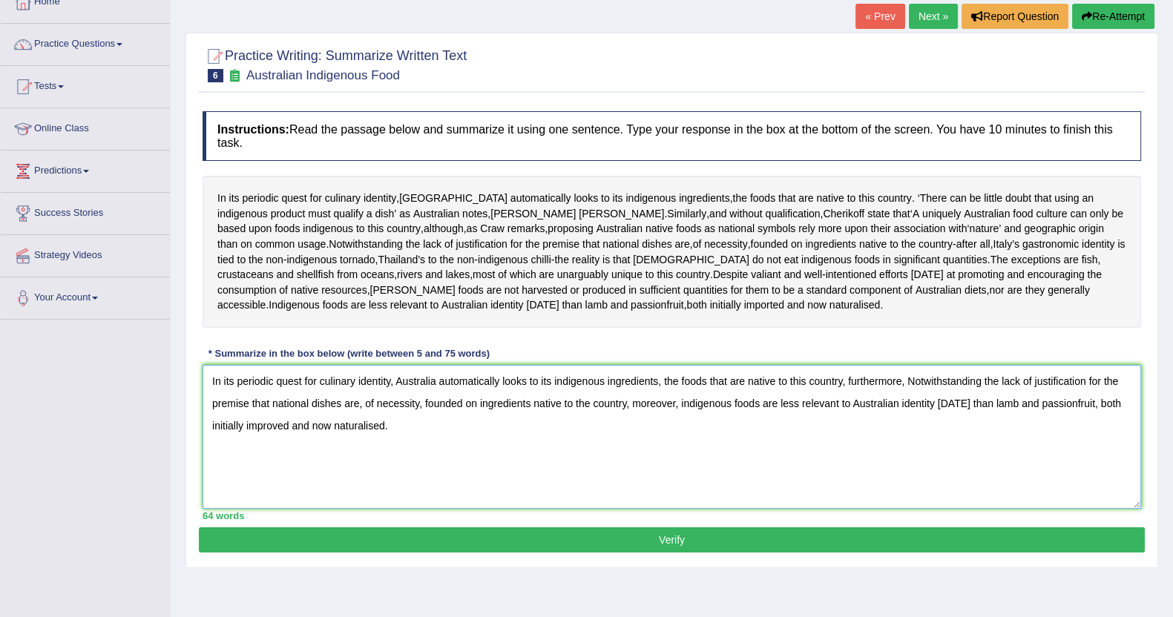
type textarea "In its periodic quest for culinary identity, Australia automatically looks to i…"
click at [552, 553] on button "Verify" at bounding box center [672, 540] width 946 height 25
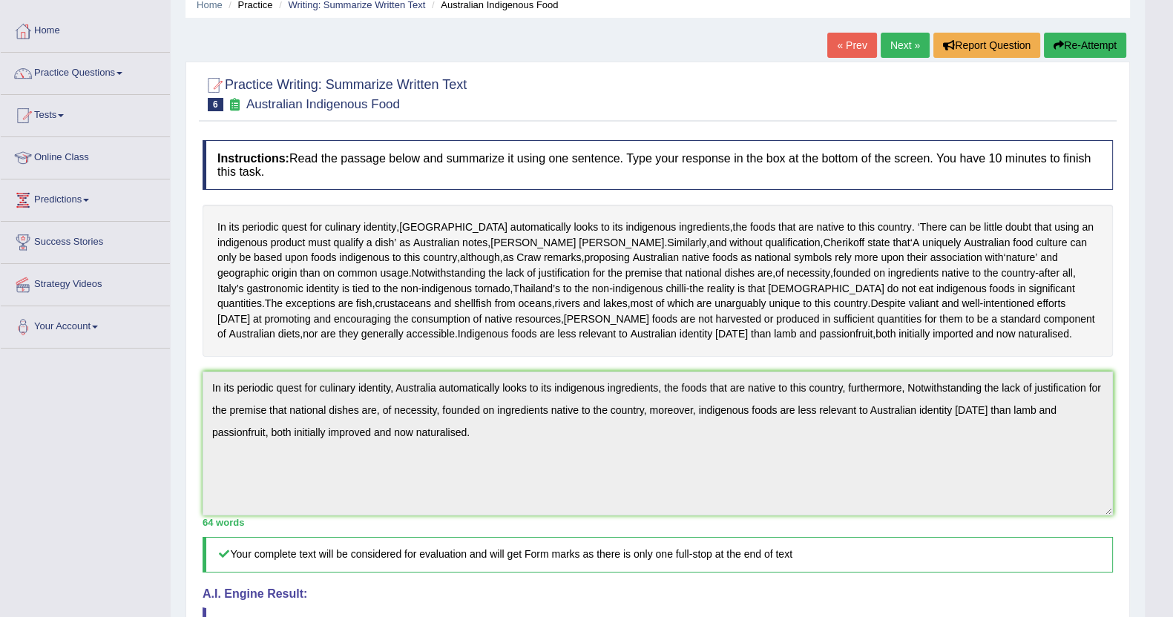
scroll to position [0, 0]
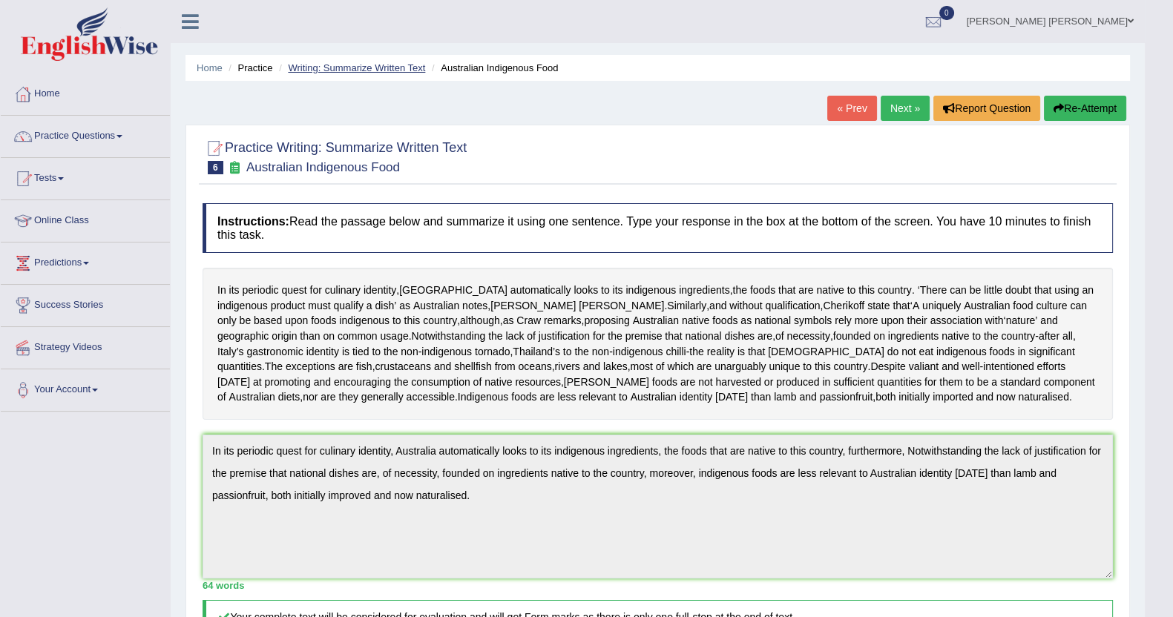
click at [359, 62] on link "Writing: Summarize Written Text" at bounding box center [356, 67] width 137 height 11
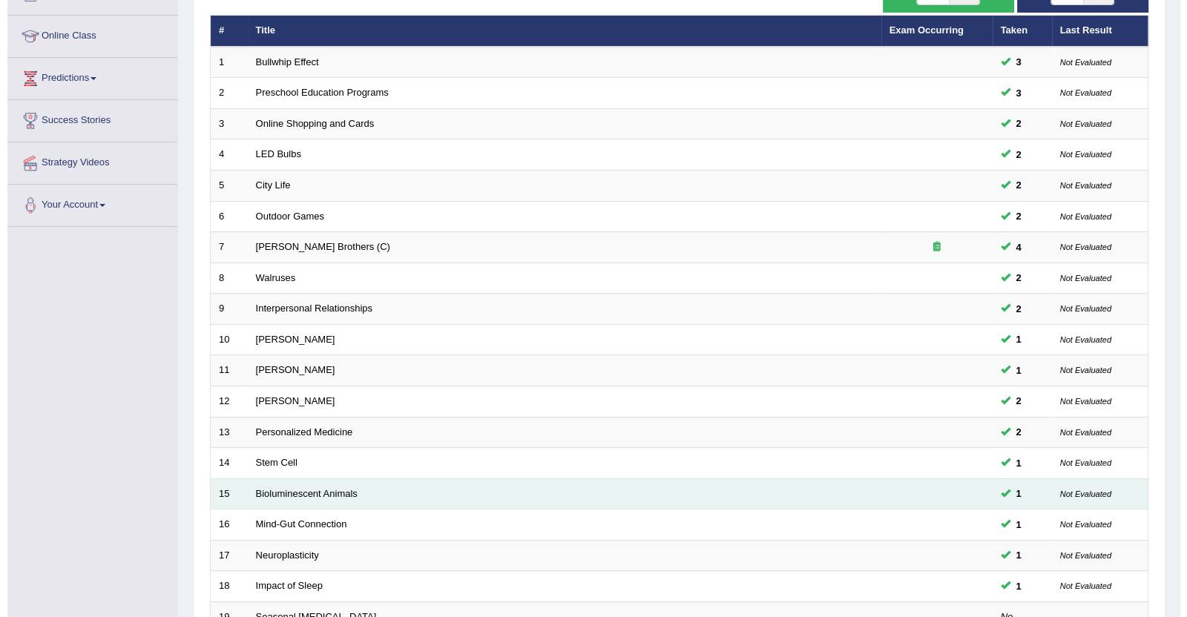
scroll to position [92, 0]
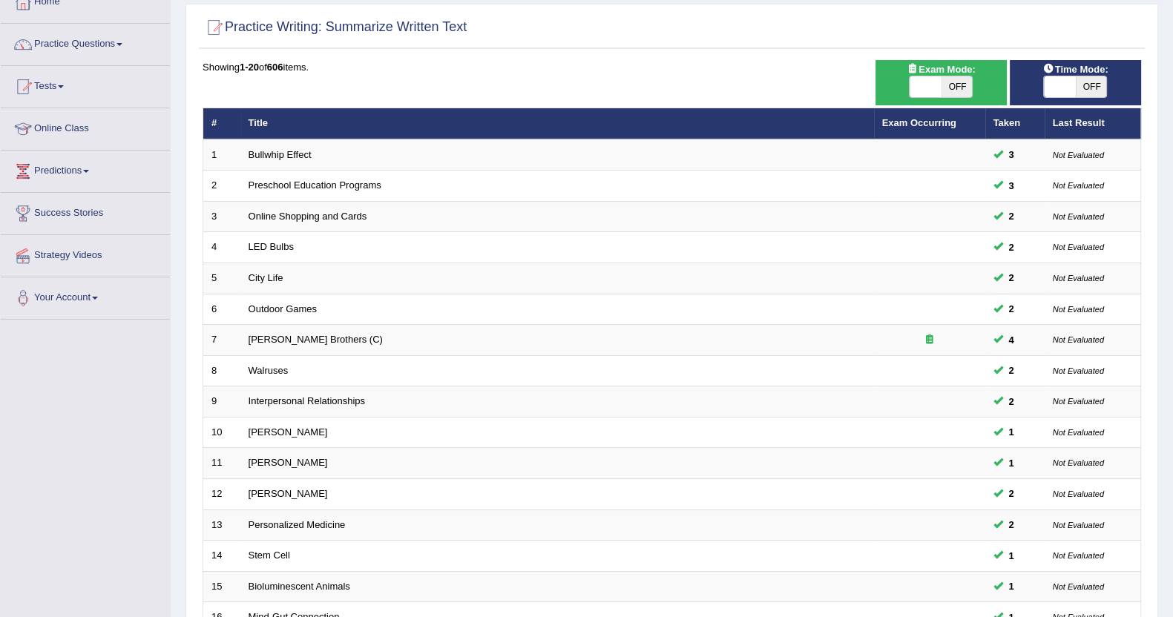
click at [942, 76] on span "OFF" at bounding box center [957, 86] width 31 height 21
checkbox input "true"
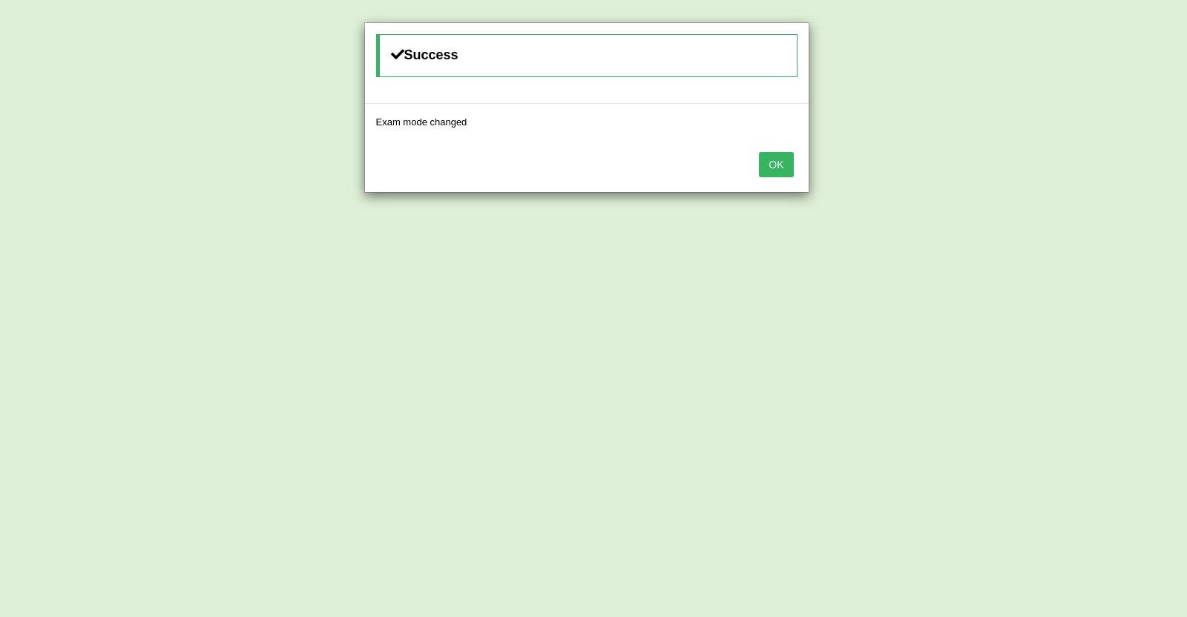
click at [767, 159] on button "OK" at bounding box center [776, 164] width 34 height 25
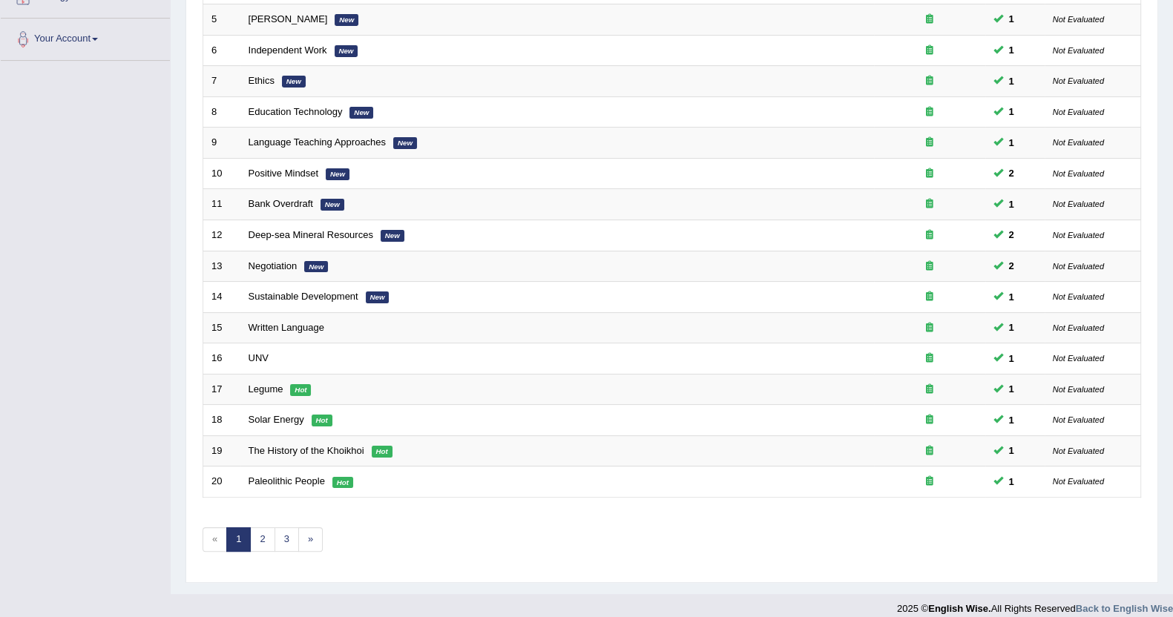
scroll to position [360, 0]
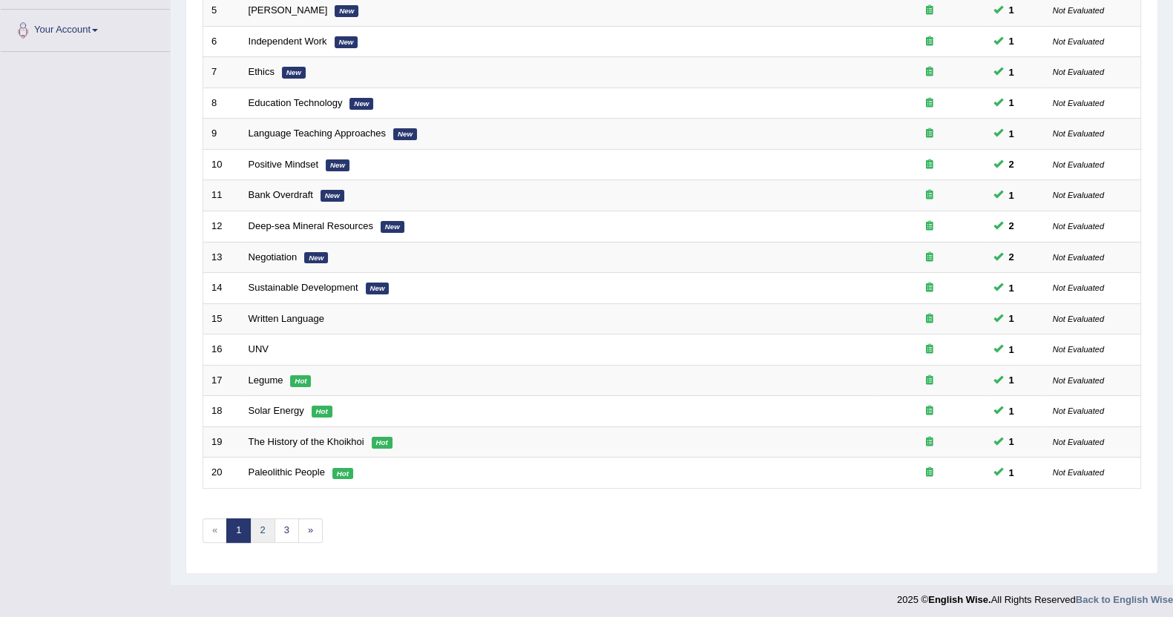
click at [269, 531] on link "2" at bounding box center [262, 531] width 24 height 24
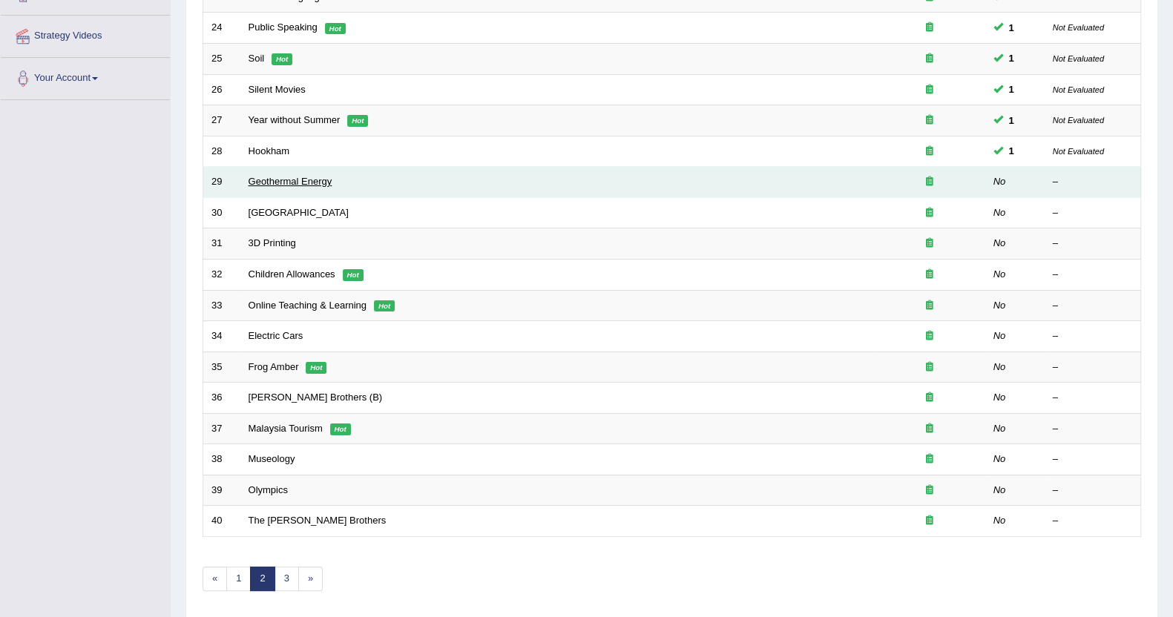
scroll to position [360, 0]
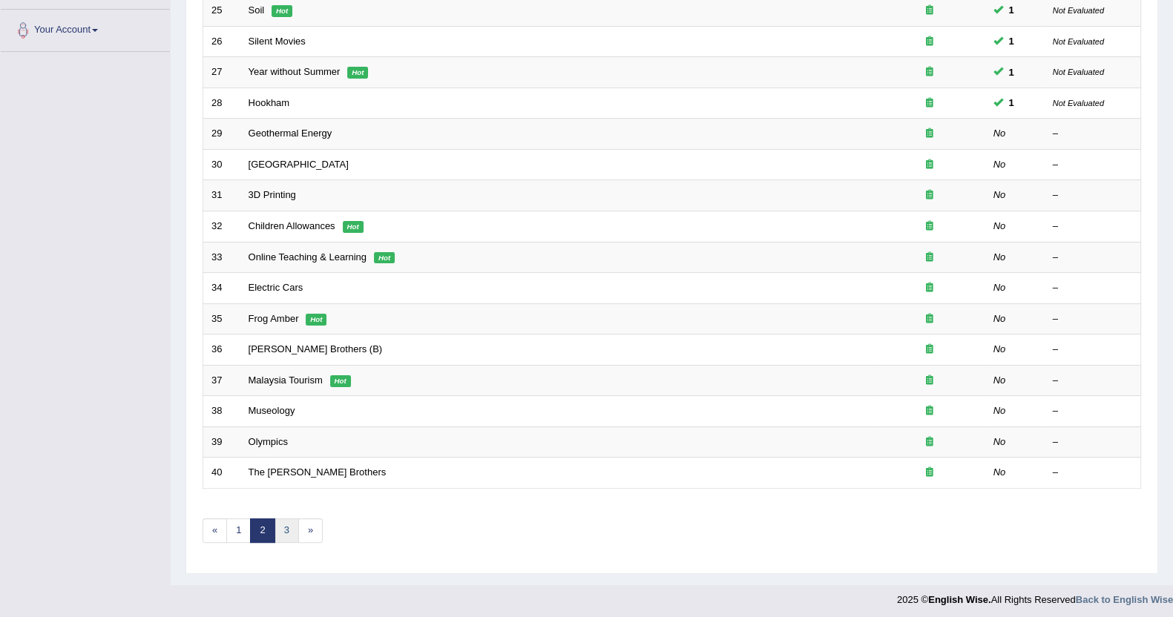
click at [288, 533] on link "3" at bounding box center [287, 531] width 24 height 24
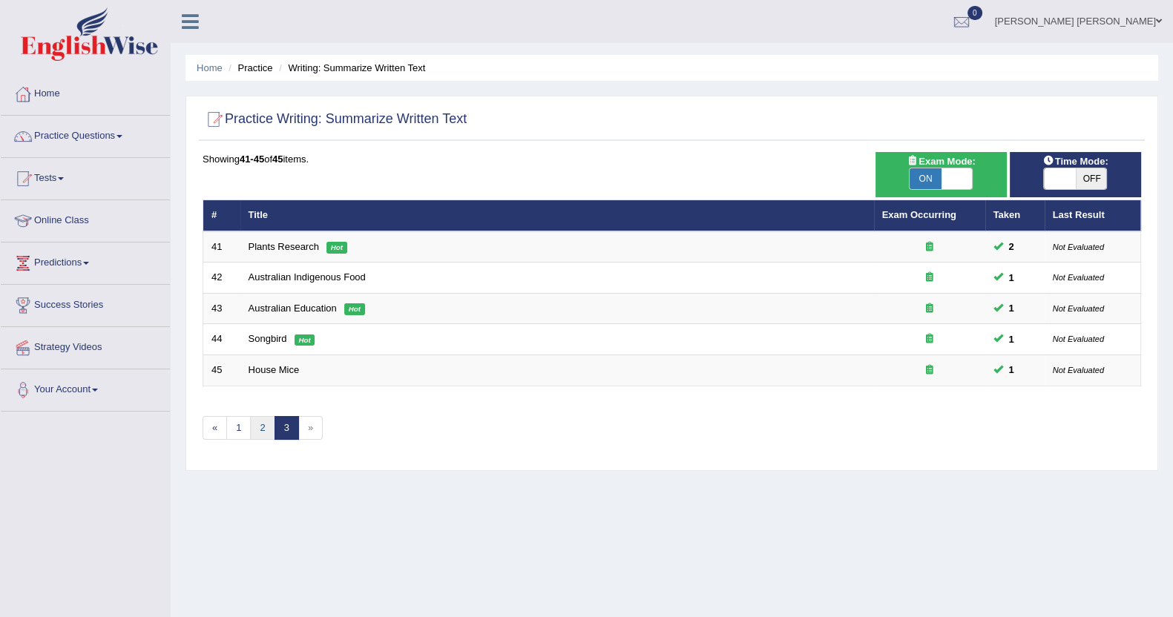
click at [255, 436] on link "2" at bounding box center [262, 428] width 24 height 24
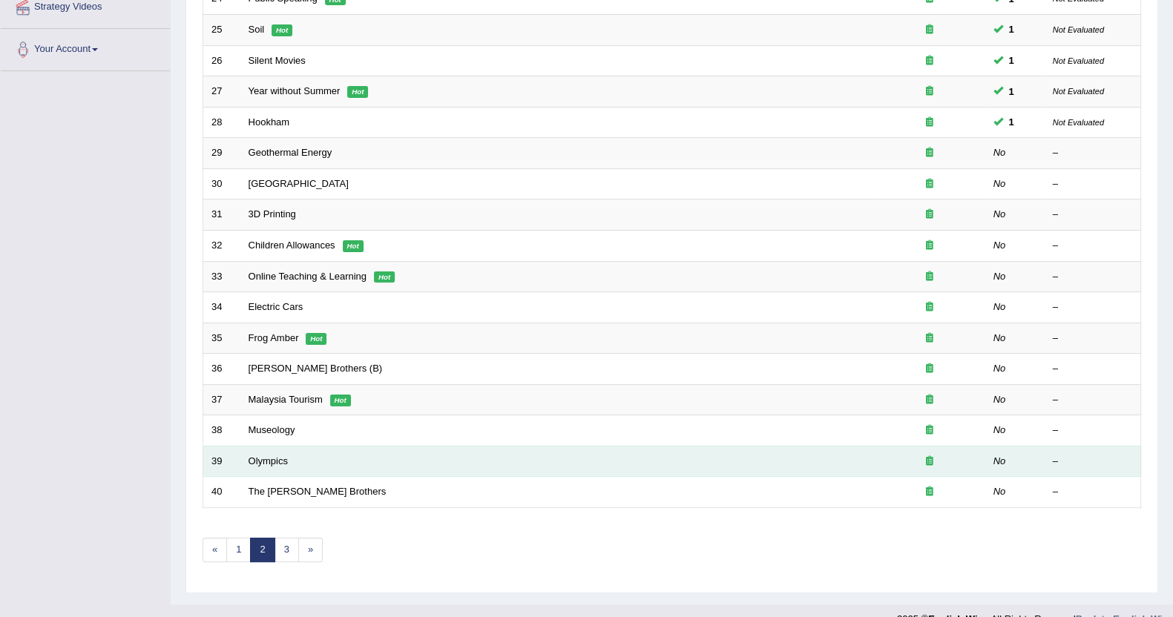
scroll to position [360, 0]
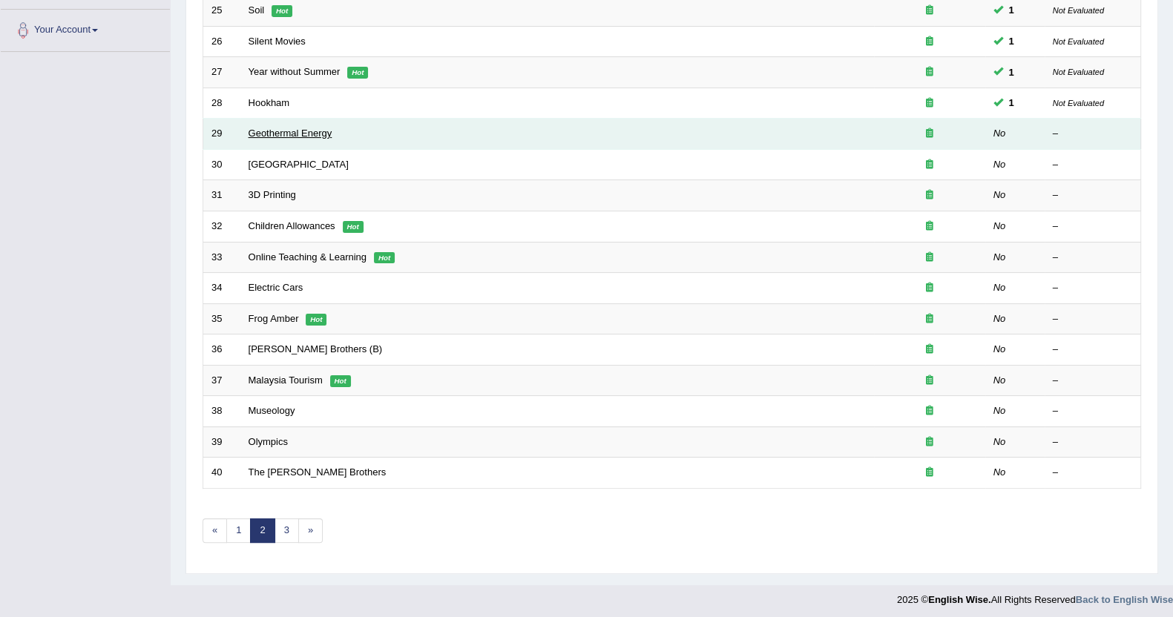
click at [301, 133] on link "Geothermal Energy" at bounding box center [291, 133] width 84 height 11
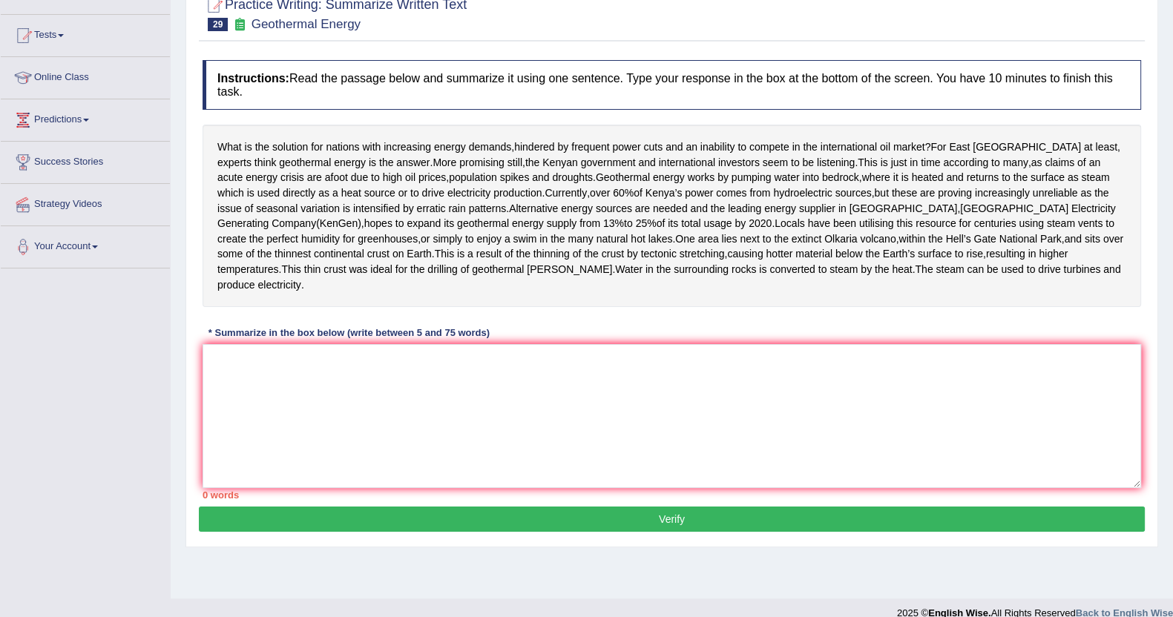
scroll to position [182, 0]
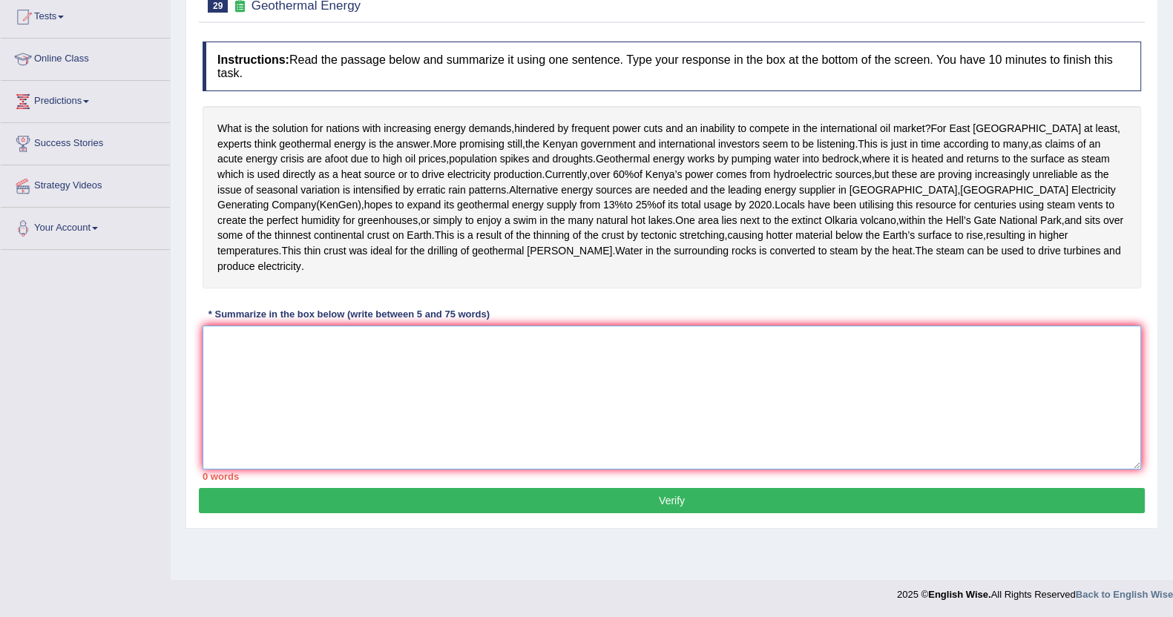
click at [356, 439] on textarea at bounding box center [672, 398] width 939 height 144
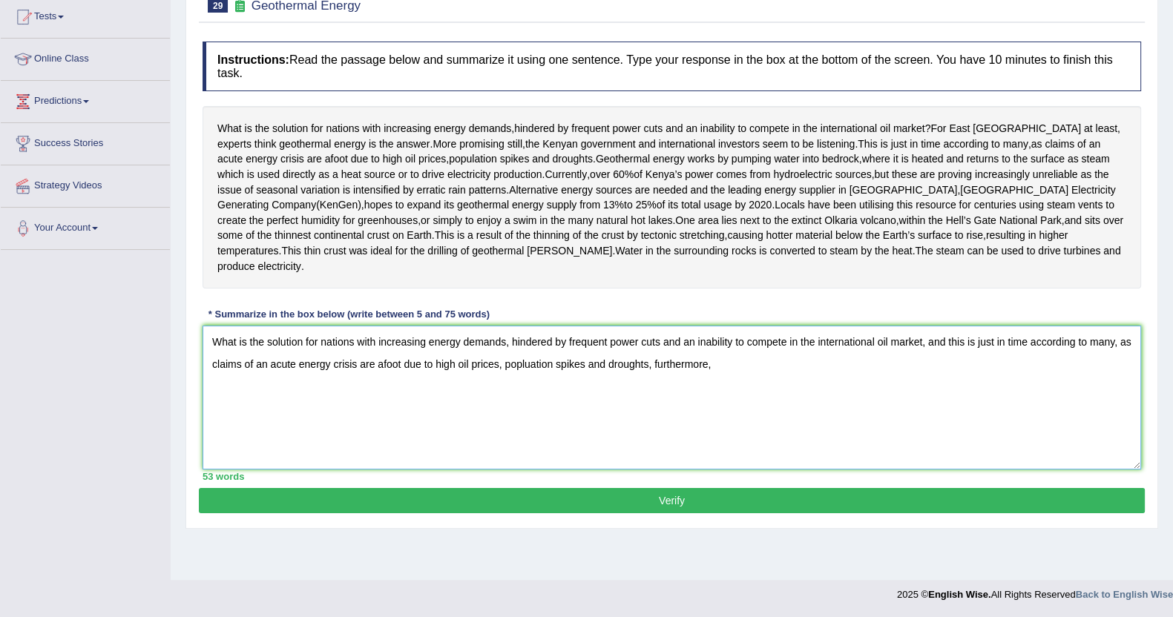
drag, startPoint x: 242, startPoint y: 407, endPoint x: 699, endPoint y: 423, distance: 457.5
click at [699, 423] on textarea "What is the solution for nations with increasing energy demands, hindered by fr…" at bounding box center [672, 398] width 939 height 144
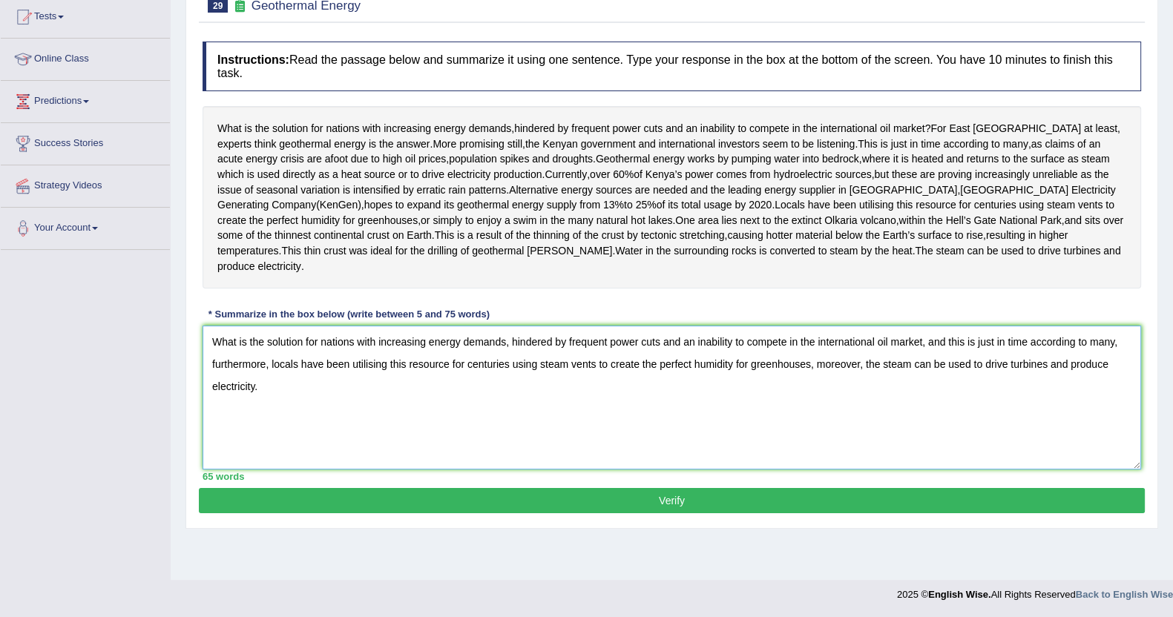
type textarea "What is the solution for nations with increasing energy demands, hindered by fr…"
click at [471, 488] on div "Instructions: Read the passage below and summarize it using one sentence. Type …" at bounding box center [672, 261] width 946 height 454
click at [471, 514] on button "Verify" at bounding box center [672, 500] width 946 height 25
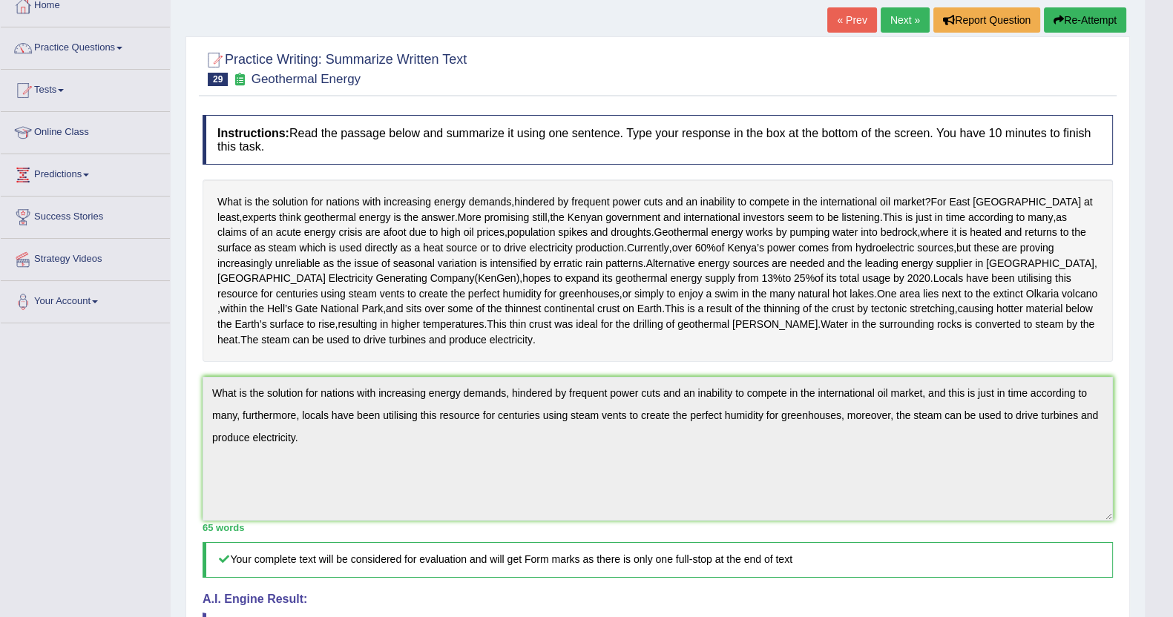
scroll to position [0, 0]
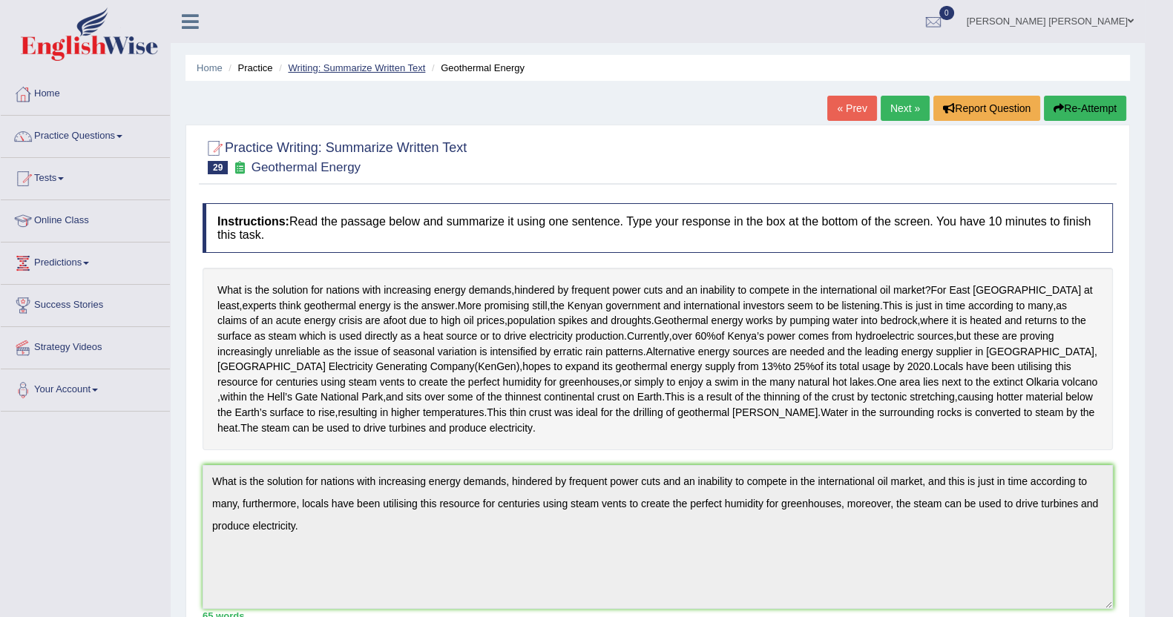
click at [408, 65] on link "Writing: Summarize Written Text" at bounding box center [356, 67] width 137 height 11
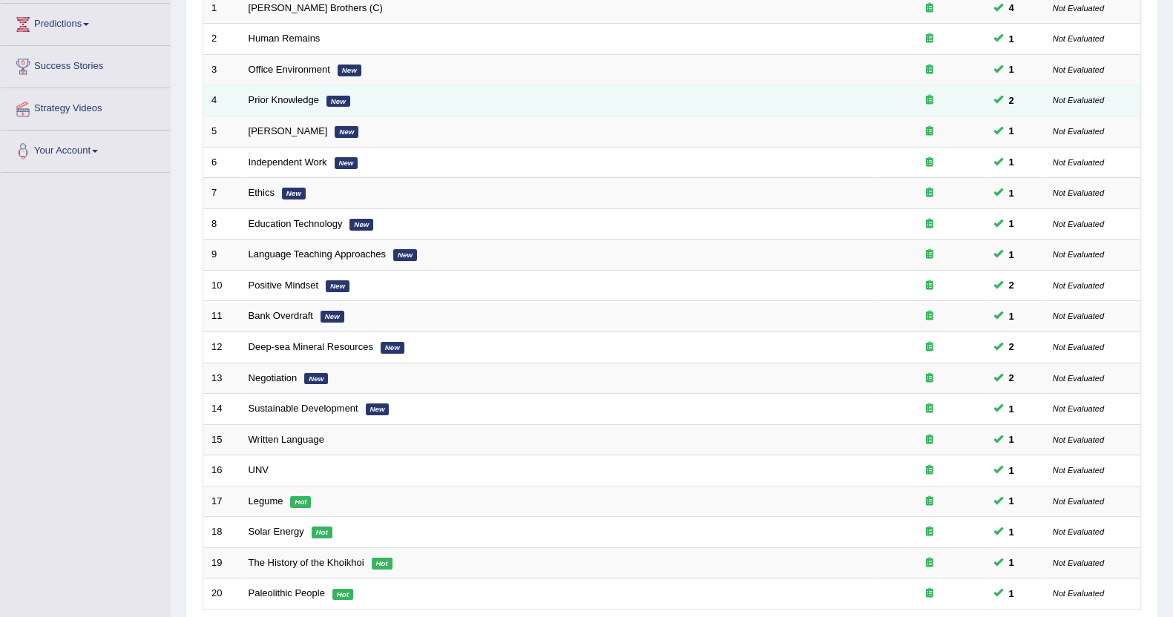
scroll to position [360, 0]
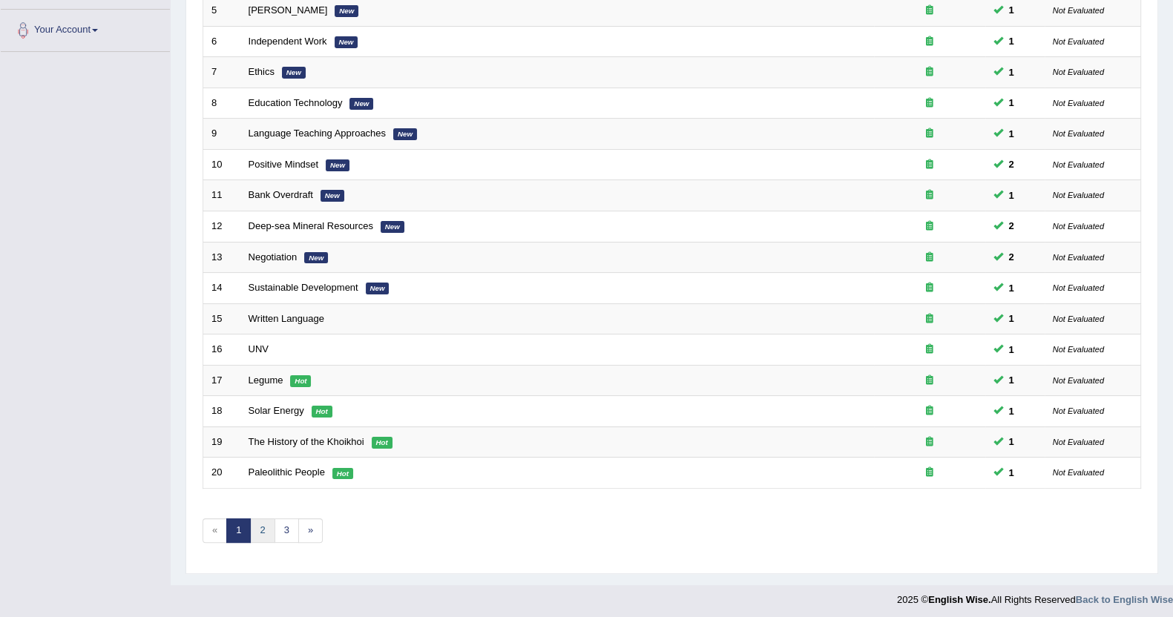
click at [271, 525] on link "2" at bounding box center [262, 531] width 24 height 24
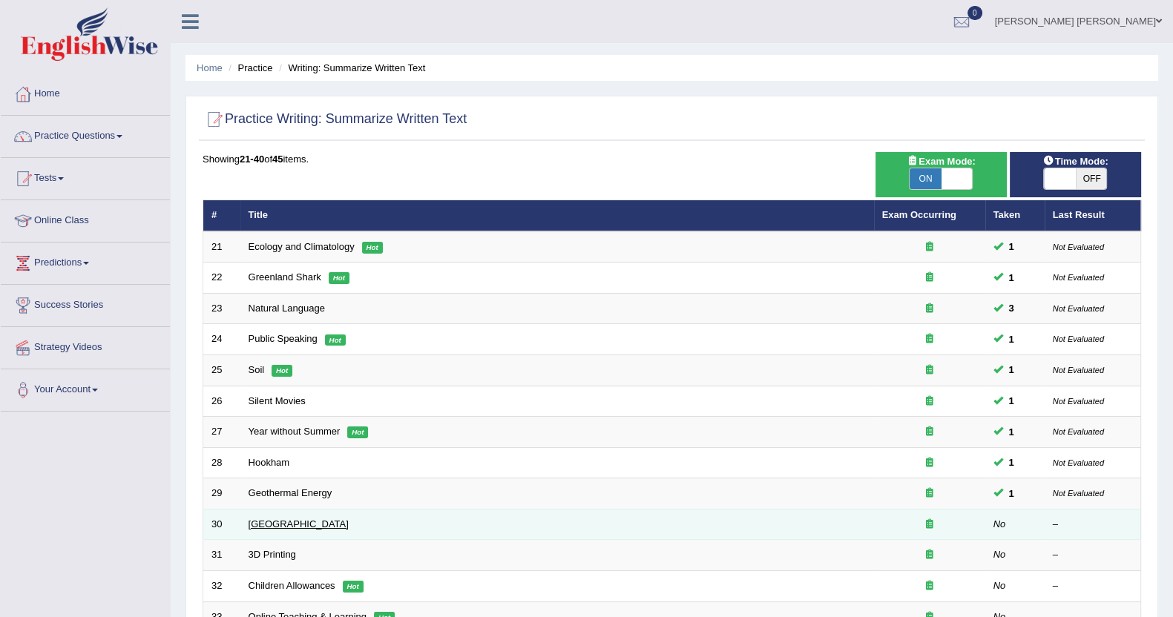
click at [278, 519] on link "South Africa" at bounding box center [299, 524] width 100 height 11
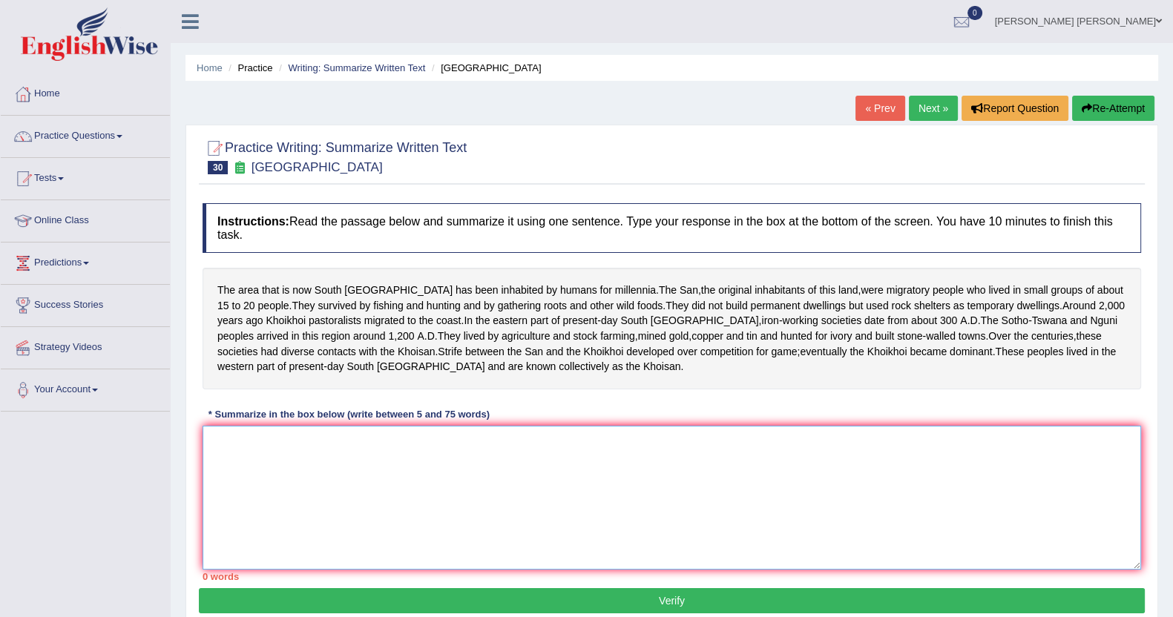
click at [278, 510] on textarea at bounding box center [672, 498] width 939 height 144
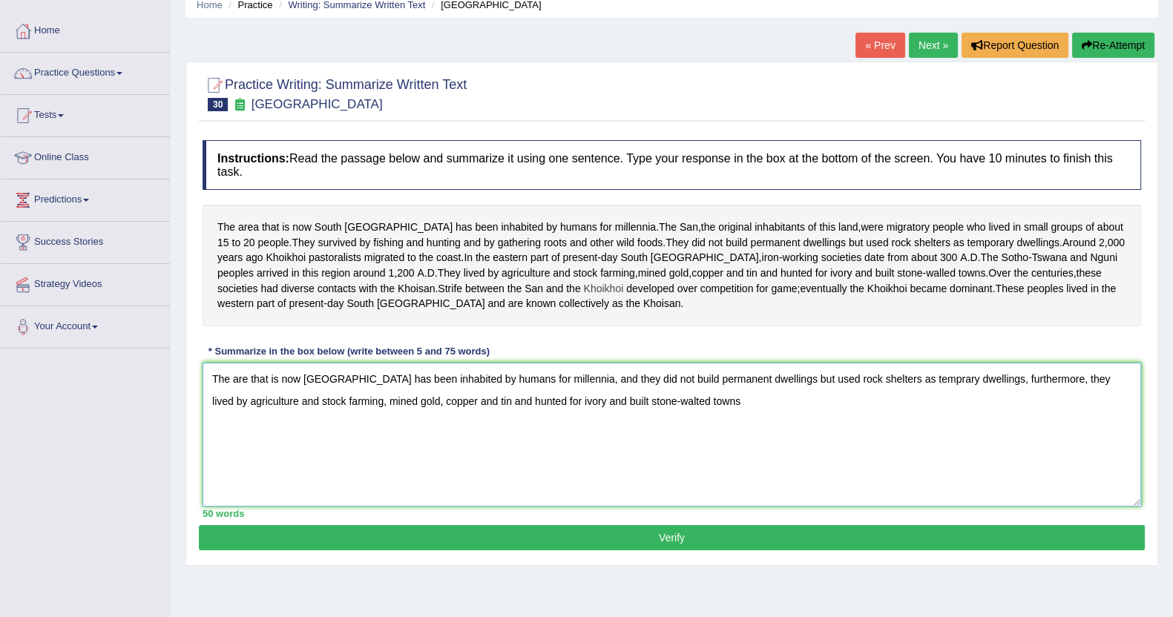
scroll to position [92, 0]
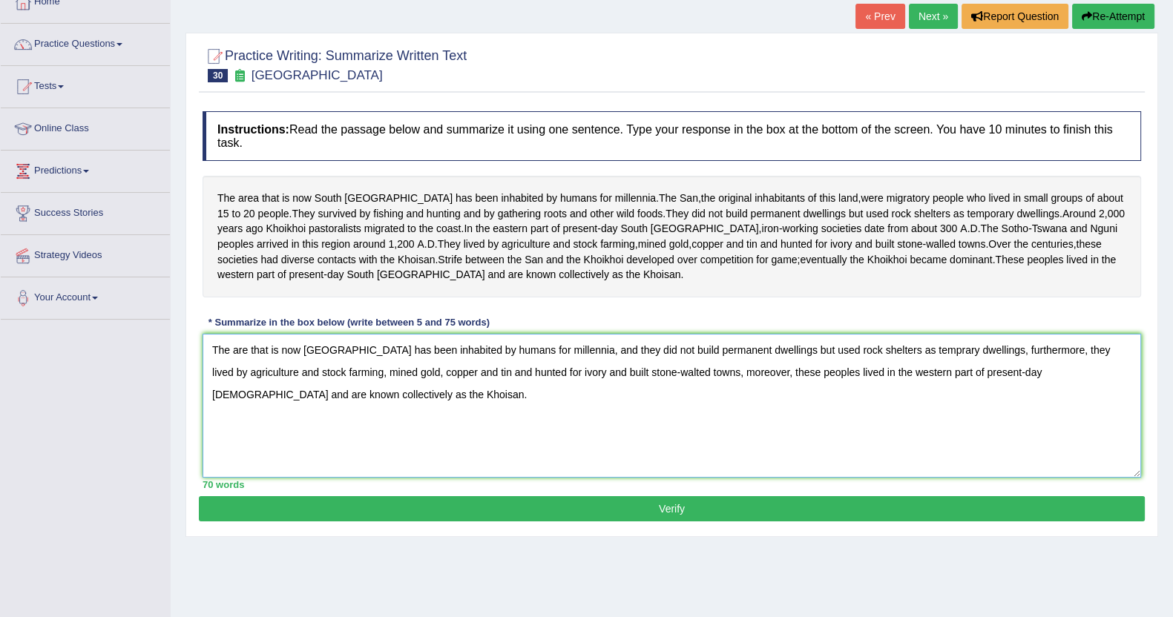
type textarea "The are that is now Soth Africa has been inhabited by humans for millennia, and…"
click at [569, 522] on button "Verify" at bounding box center [672, 508] width 946 height 25
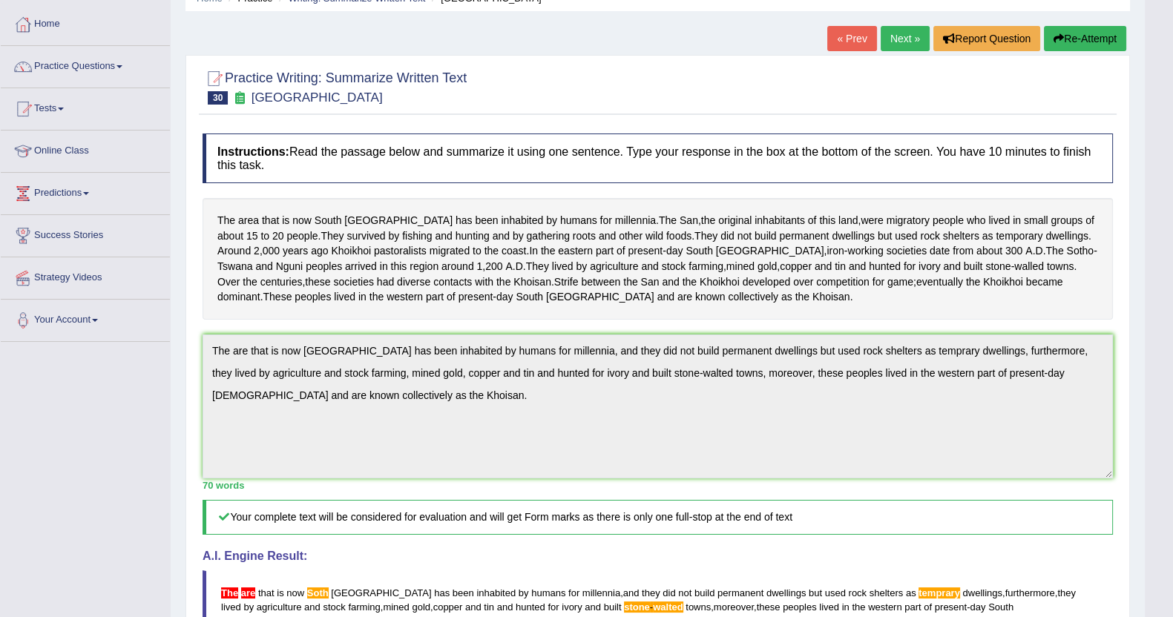
scroll to position [40, 0]
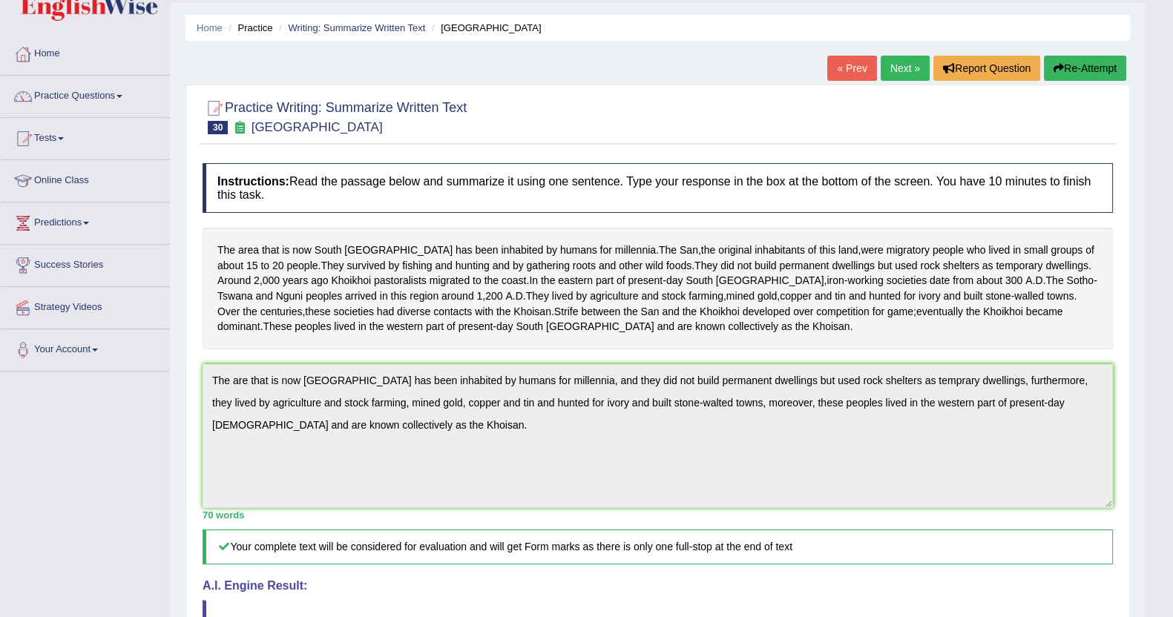
click at [886, 73] on link "Next »" at bounding box center [905, 68] width 49 height 25
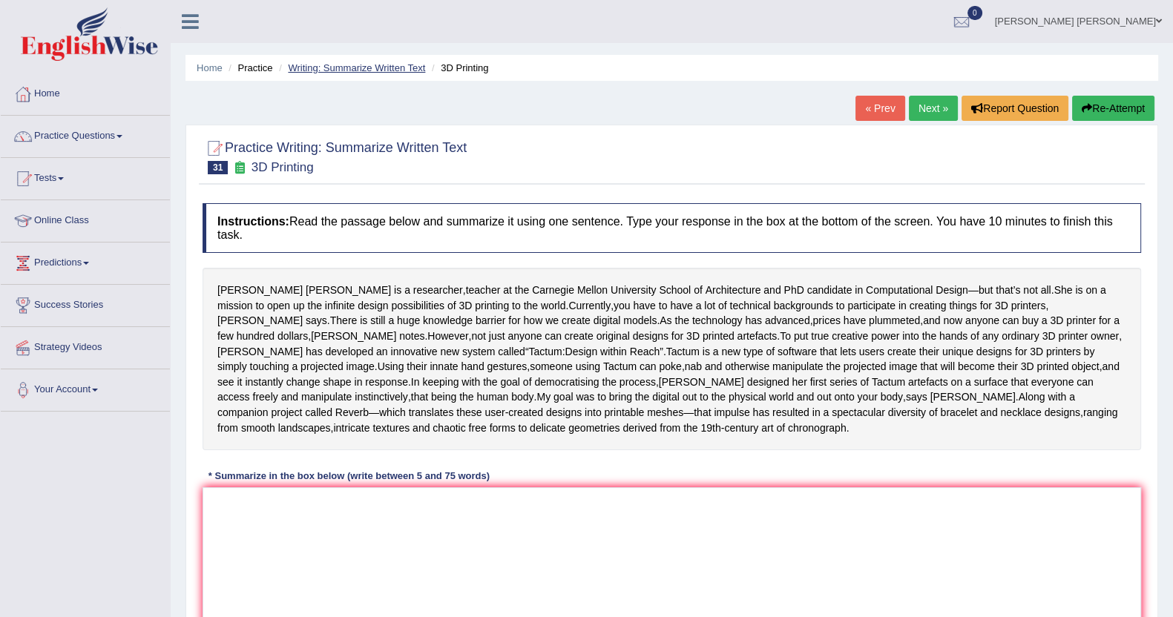
click at [347, 66] on link "Writing: Summarize Written Text" at bounding box center [356, 67] width 137 height 11
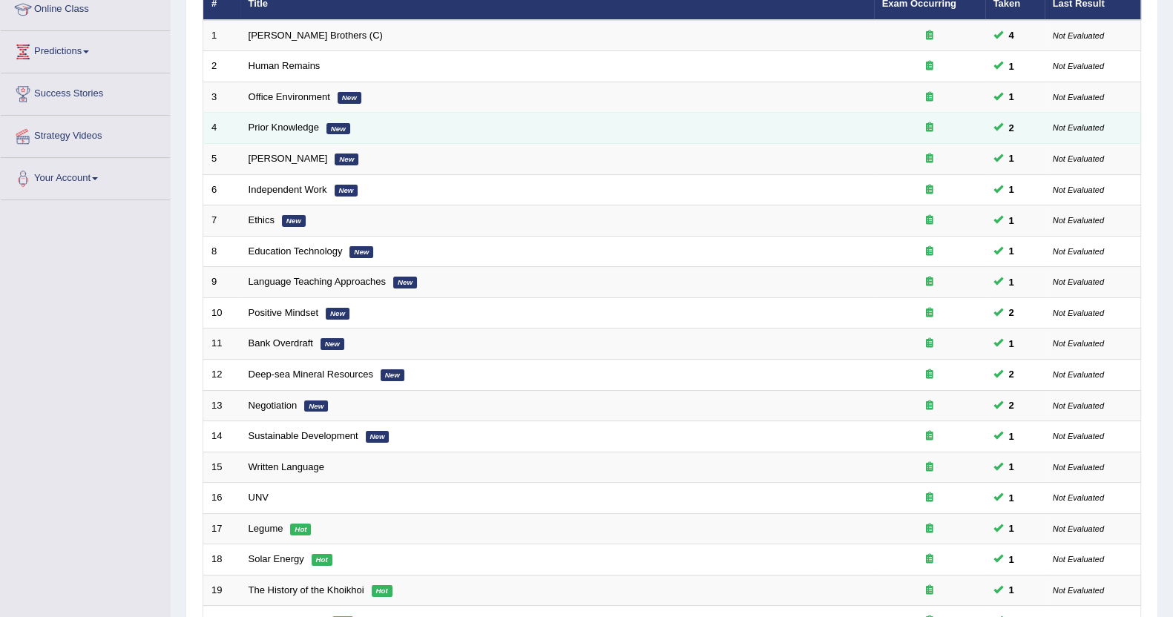
scroll to position [360, 0]
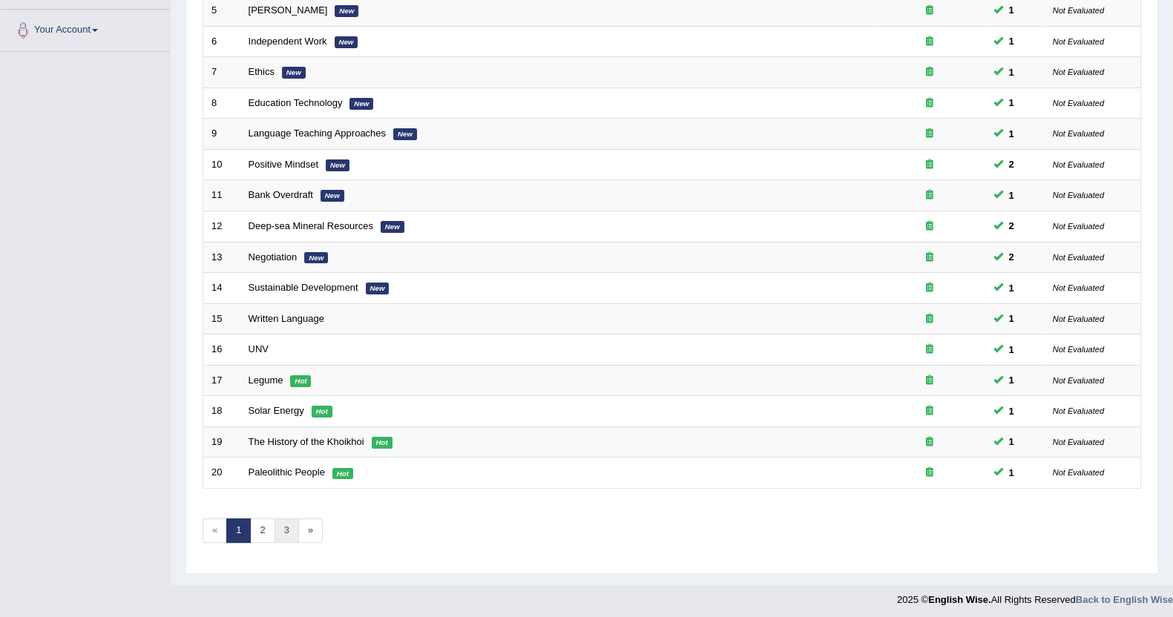
click at [278, 527] on link "3" at bounding box center [287, 531] width 24 height 24
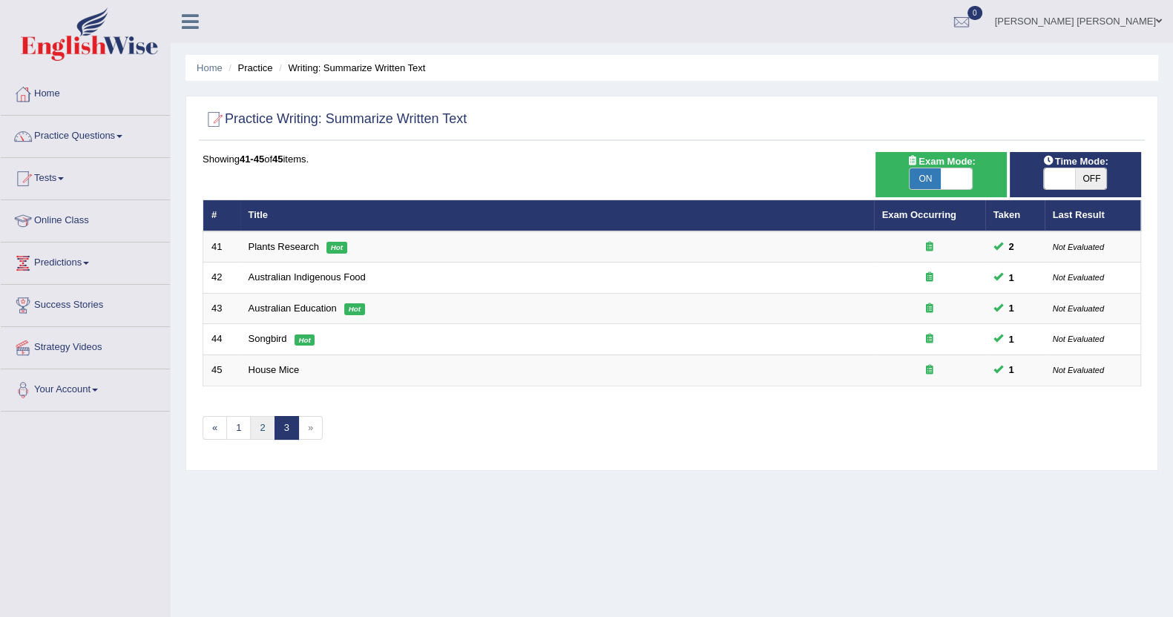
click at [255, 433] on link "2" at bounding box center [262, 428] width 24 height 24
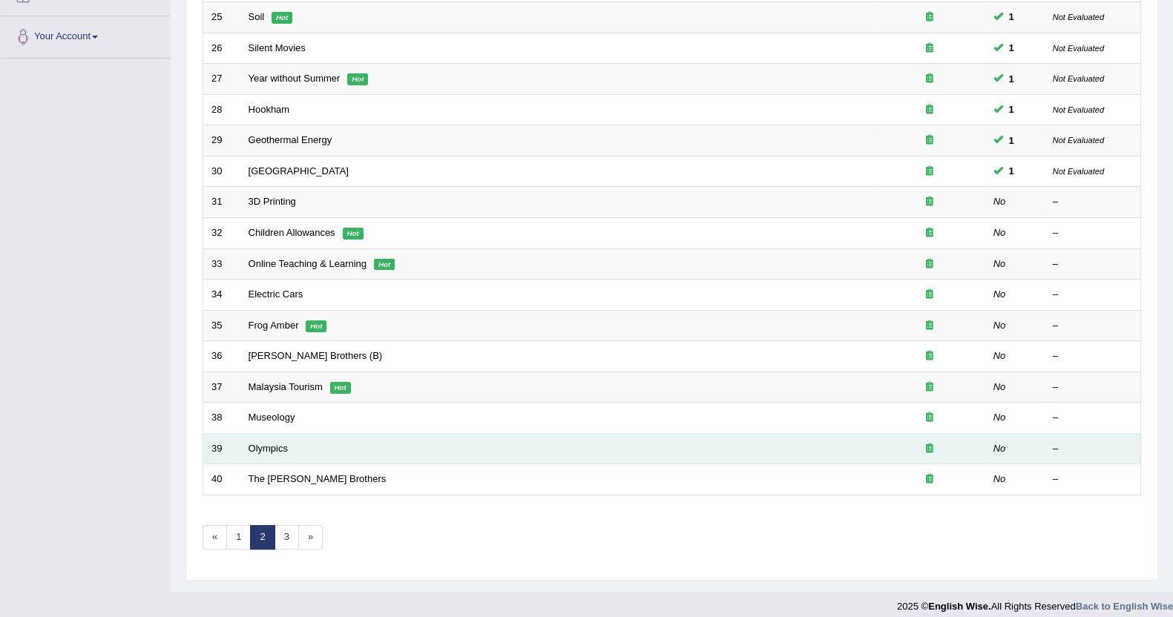
scroll to position [360, 0]
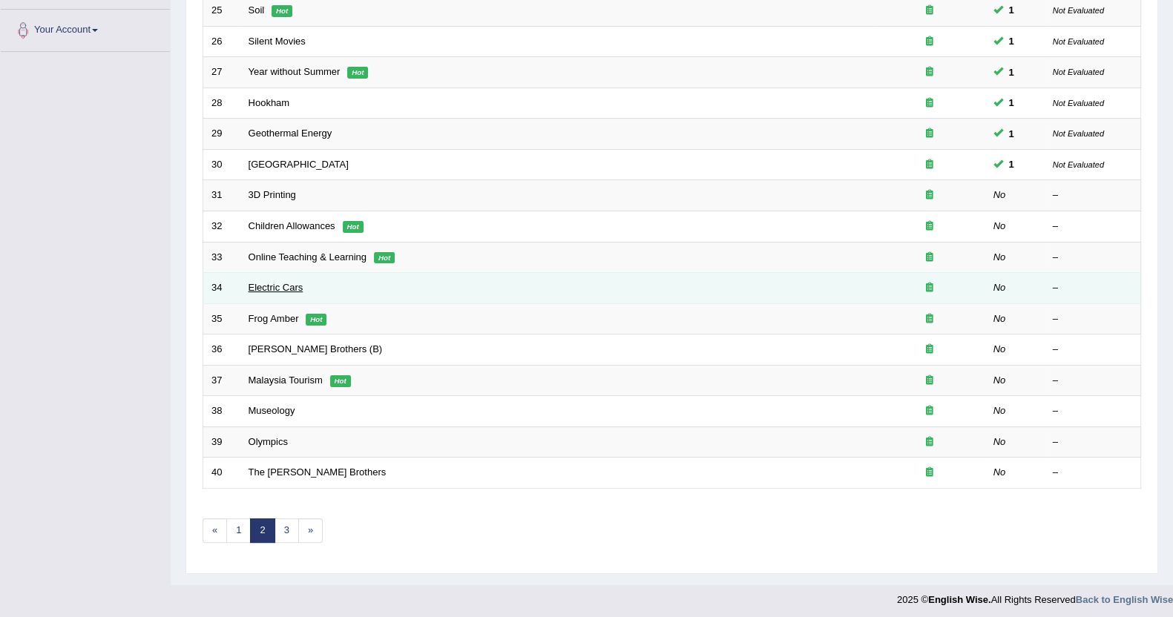
click at [285, 288] on link "Electric Cars" at bounding box center [276, 287] width 55 height 11
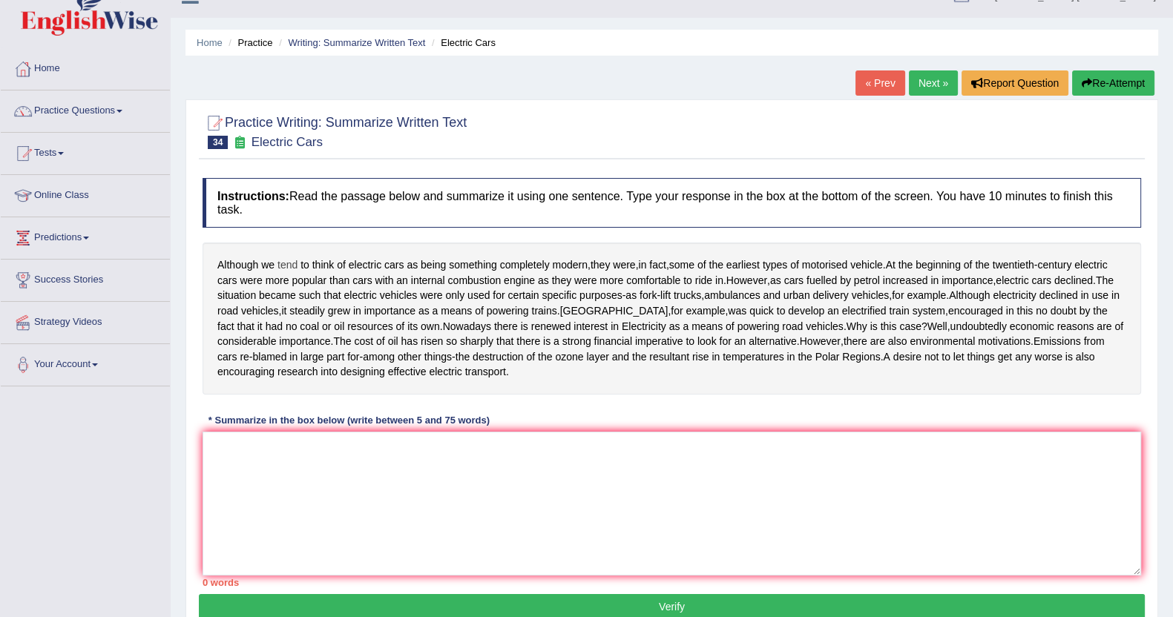
scroll to position [92, 0]
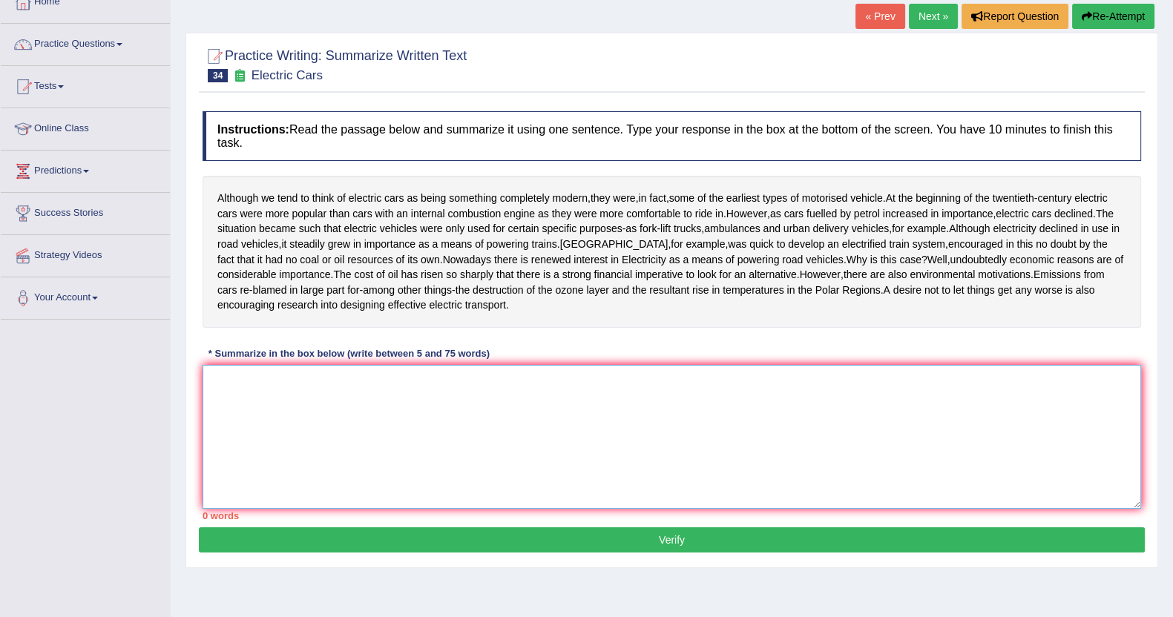
click at [334, 469] on textarea at bounding box center [672, 437] width 939 height 144
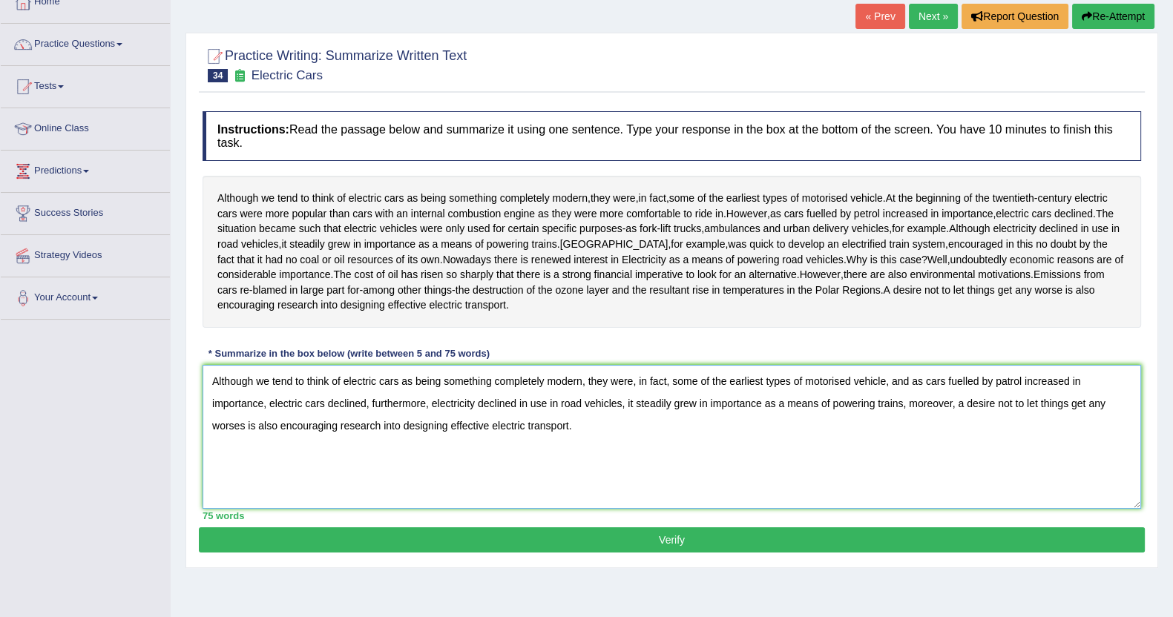
type textarea "Although we tend to think of electric cars as being something completely modern…"
click at [292, 553] on button "Verify" at bounding box center [672, 540] width 946 height 25
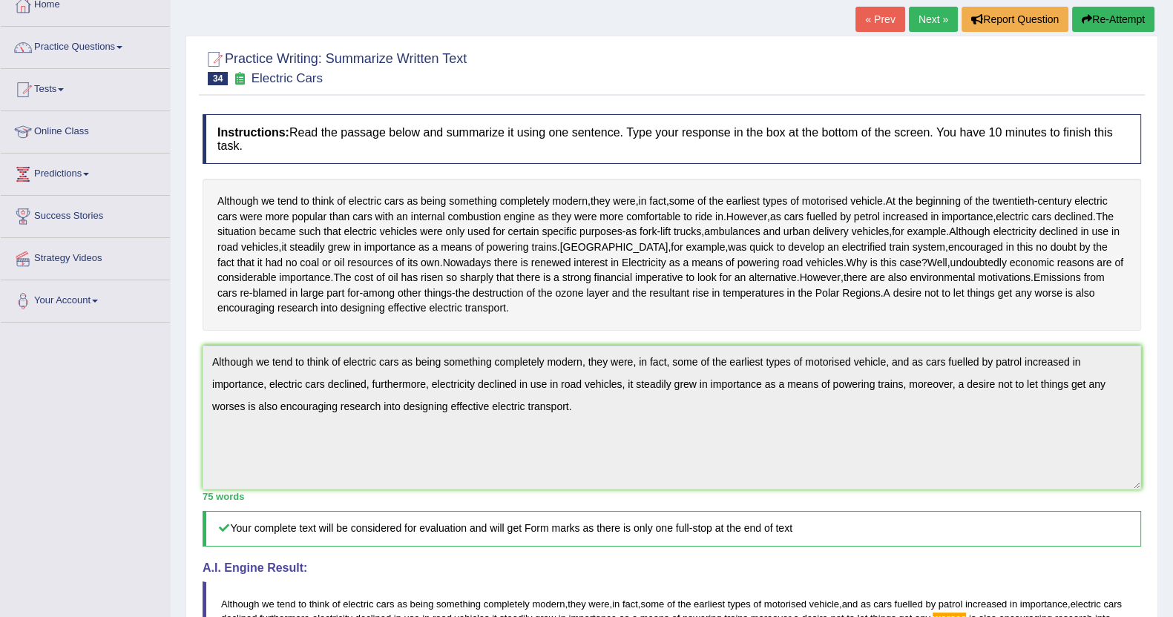
scroll to position [0, 0]
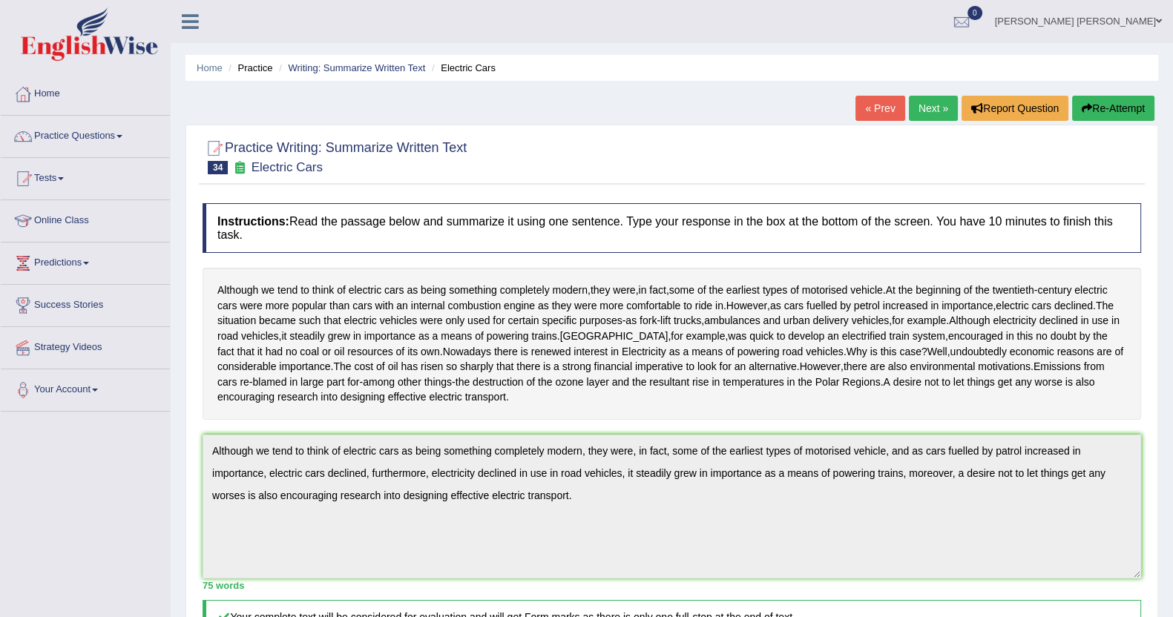
click at [930, 113] on link "Next »" at bounding box center [933, 108] width 49 height 25
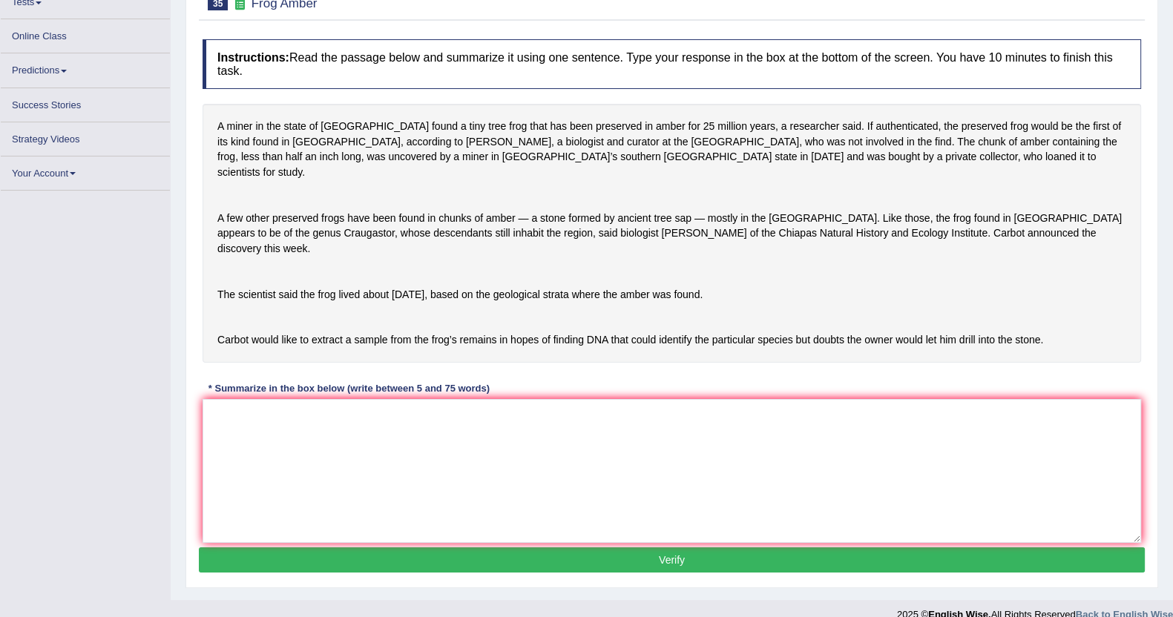
scroll to position [162, 0]
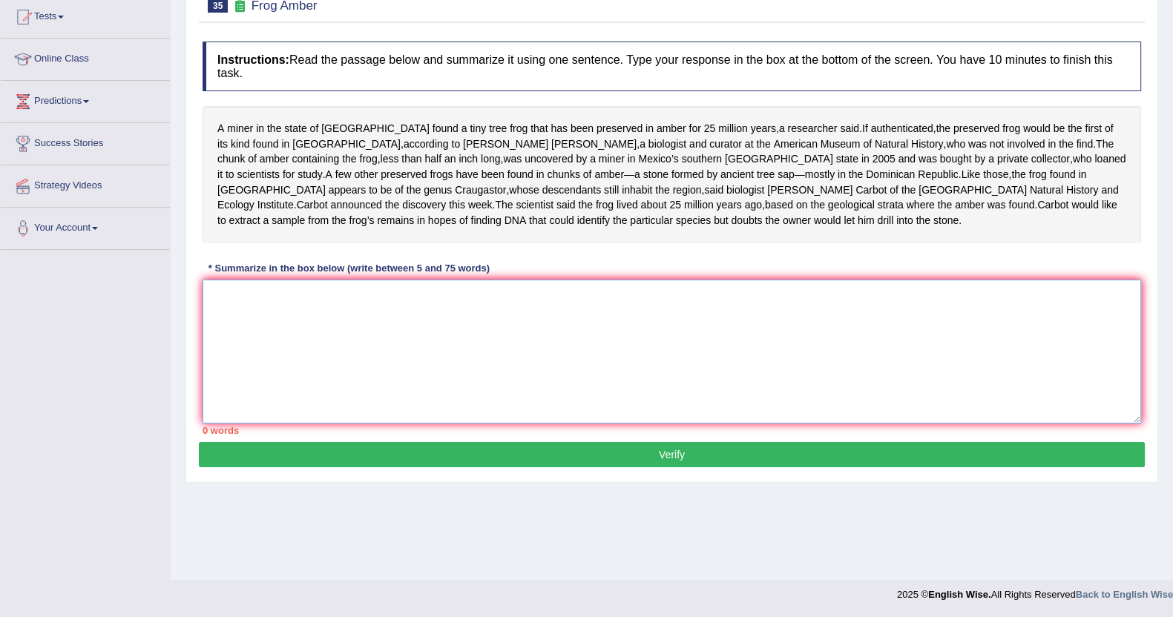
click at [515, 361] on textarea at bounding box center [672, 352] width 939 height 144
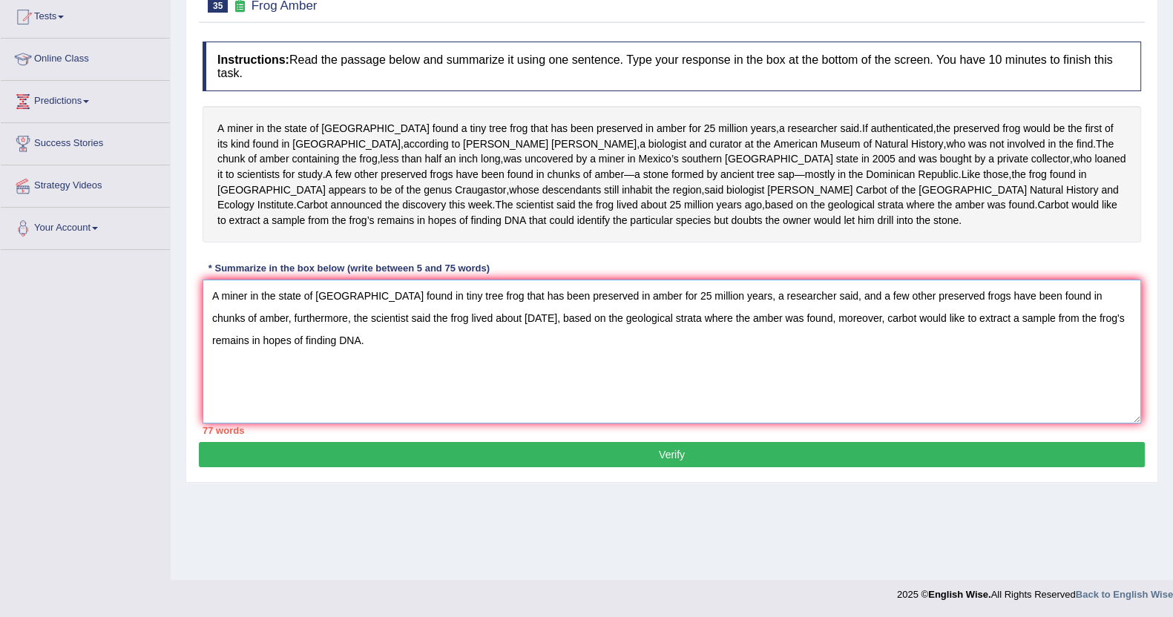
drag, startPoint x: 879, startPoint y: 363, endPoint x: 908, endPoint y: 396, distance: 44.2
click at [908, 396] on textarea "A miner in the state of [GEOGRAPHIC_DATA] found in tiny tree frog that has been…" at bounding box center [672, 352] width 939 height 144
click at [898, 424] on textarea "A miner in the state of [GEOGRAPHIC_DATA] found in tiny tree frog that has been…" at bounding box center [672, 352] width 939 height 144
click at [252, 386] on textarea "A miner in the state of [GEOGRAPHIC_DATA] found in tiny tree frog that has been…" at bounding box center [672, 352] width 939 height 144
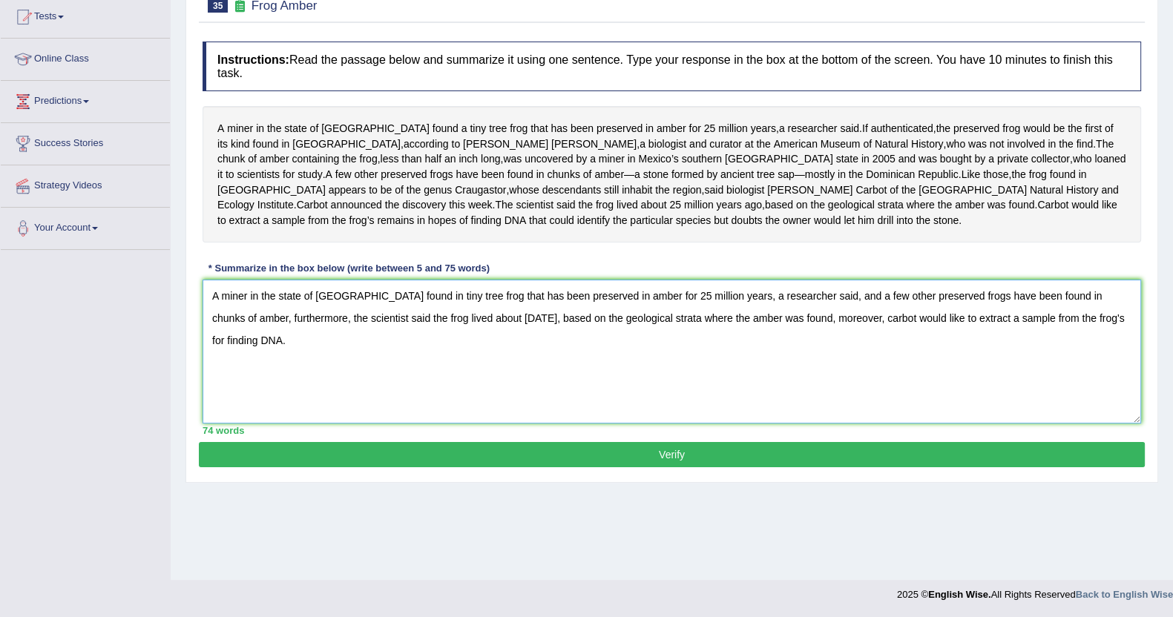
type textarea "A miner in the state of [GEOGRAPHIC_DATA] found in tiny tree frog that has been…"
click at [526, 468] on button "Verify" at bounding box center [672, 454] width 946 height 25
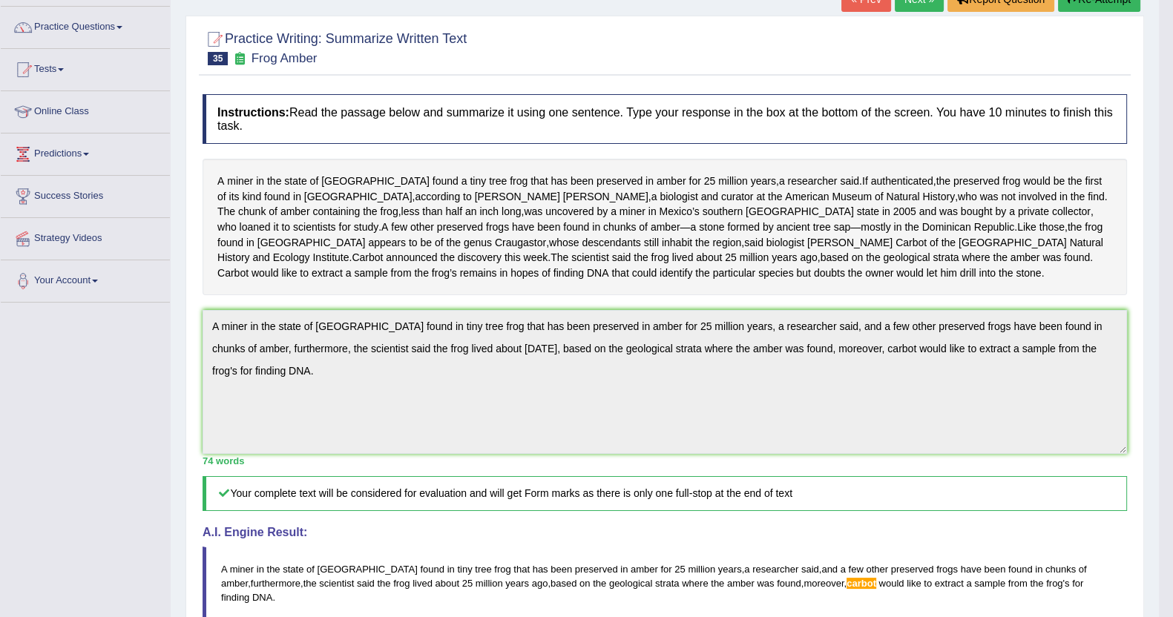
scroll to position [0, 0]
